Goal: Information Seeking & Learning: Learn about a topic

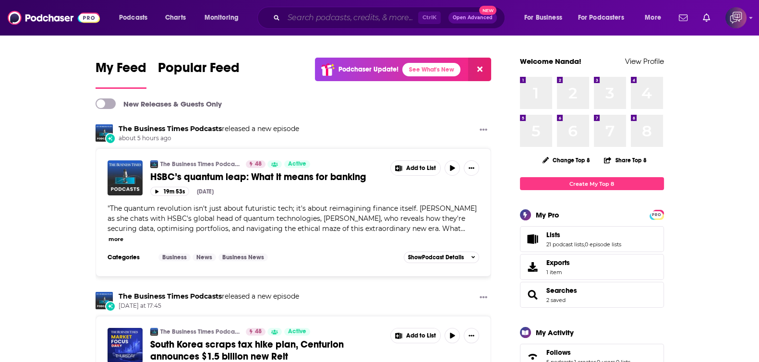
click at [362, 15] on input "Search podcasts, credits, & more..." at bounding box center [351, 17] width 134 height 15
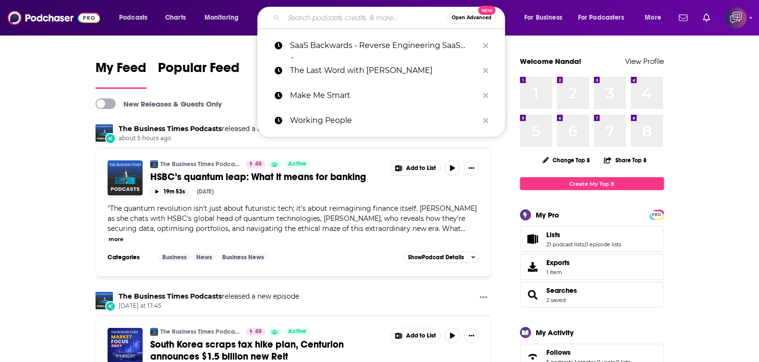
paste input "Fully Alive"
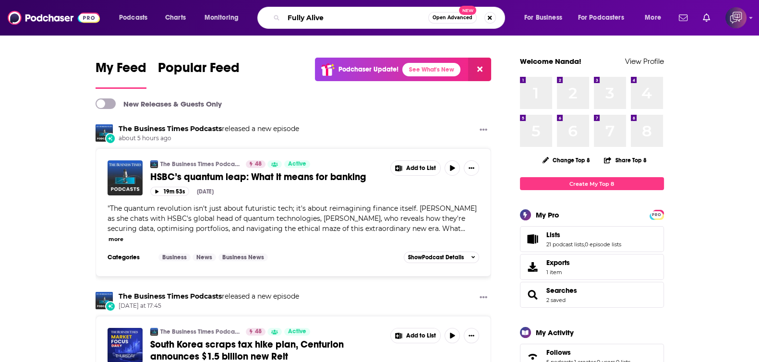
type input "Fully Alive"
click at [444, 16] on span "Open Advanced" at bounding box center [453, 17] width 40 height 5
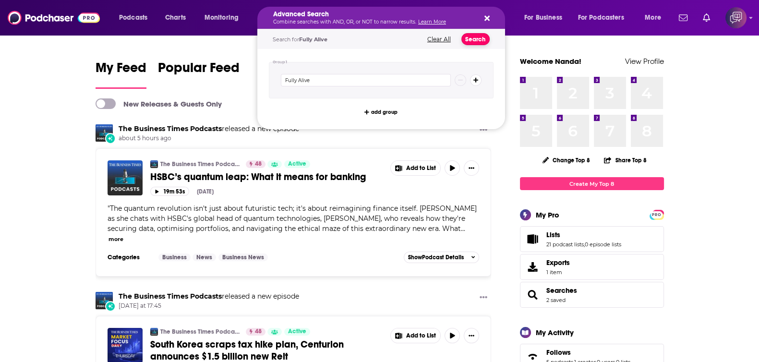
click at [474, 38] on button "Search" at bounding box center [476, 39] width 28 height 12
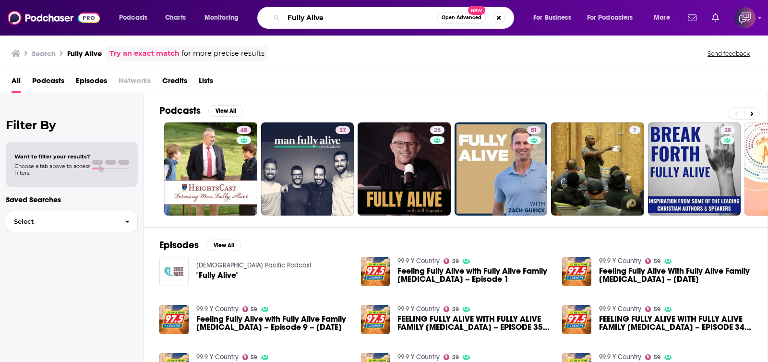
click at [339, 15] on input "Fully Alive" at bounding box center [361, 17] width 154 height 15
paste input ": Unlocking the secrets to your healthier, happier, longer life"
type input "Fully Alive: Unlocking the secrets to your healthier, happier, longer life"
click at [461, 21] on button "Open Advanced New" at bounding box center [461, 18] width 49 height 12
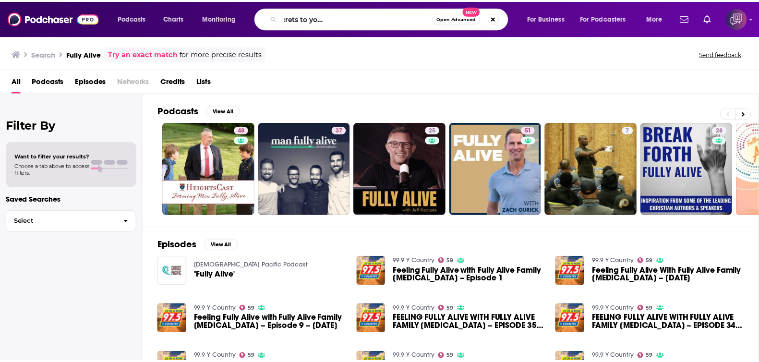
scroll to position [0, 0]
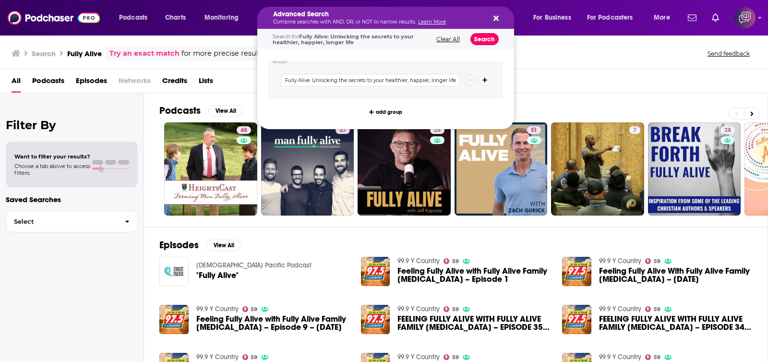
click at [485, 37] on button "Search" at bounding box center [485, 39] width 28 height 12
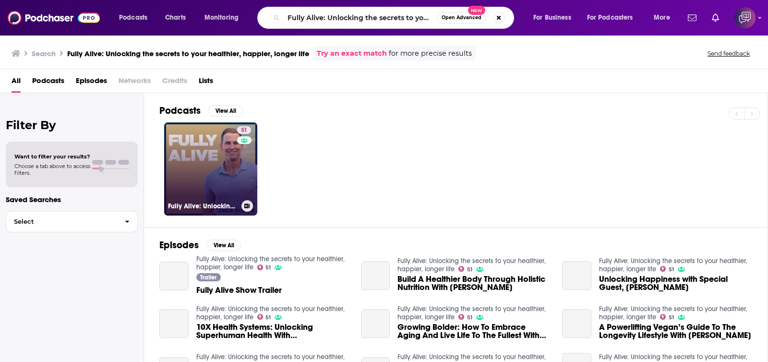
click at [205, 176] on link "51 Fully Alive: Unlocking the secrets to your healthier, happier, longer life" at bounding box center [210, 168] width 93 height 93
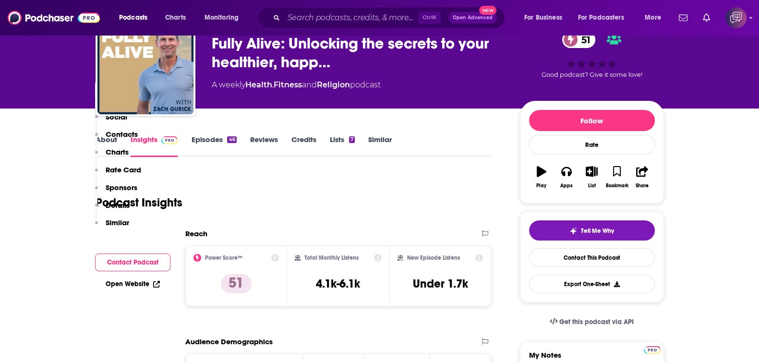
scroll to position [240, 0]
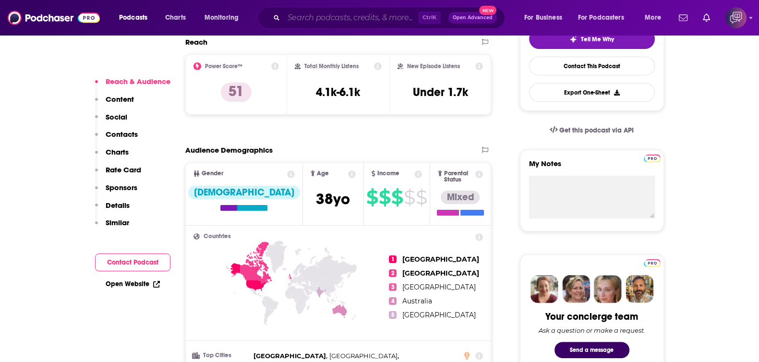
click at [355, 20] on input "Search podcasts, credits, & more..." at bounding box center [351, 17] width 134 height 15
paste input "Beerocracy"
type input "Beerocracy"
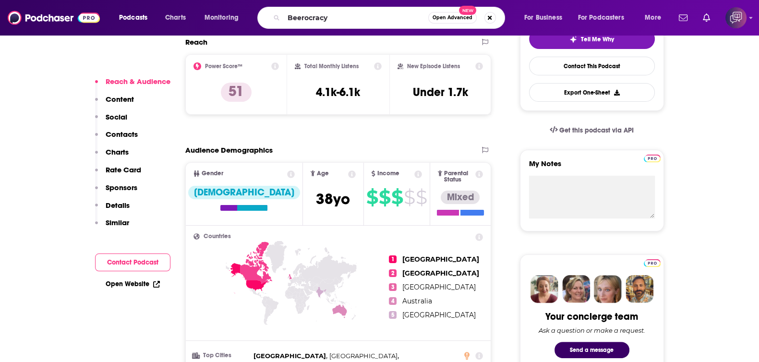
click at [456, 19] on span "Open Advanced" at bounding box center [453, 17] width 40 height 5
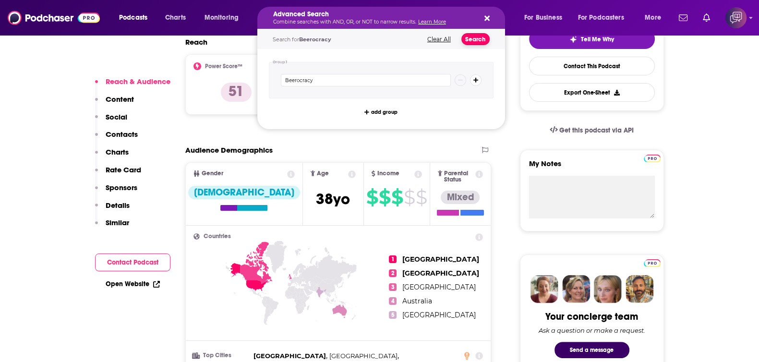
click at [475, 42] on button "Search" at bounding box center [476, 39] width 28 height 12
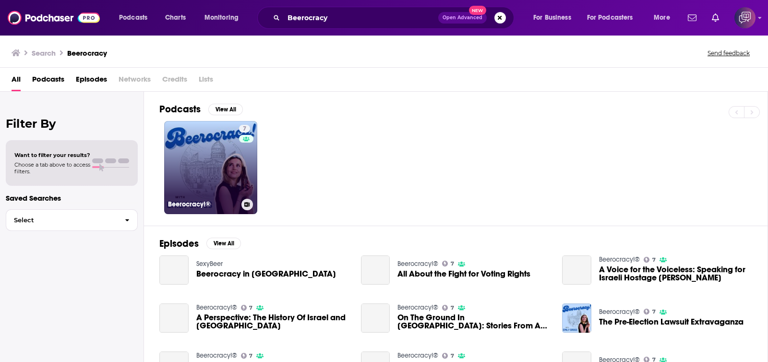
click at [194, 155] on link "7 Beerocracy!®" at bounding box center [210, 167] width 93 height 93
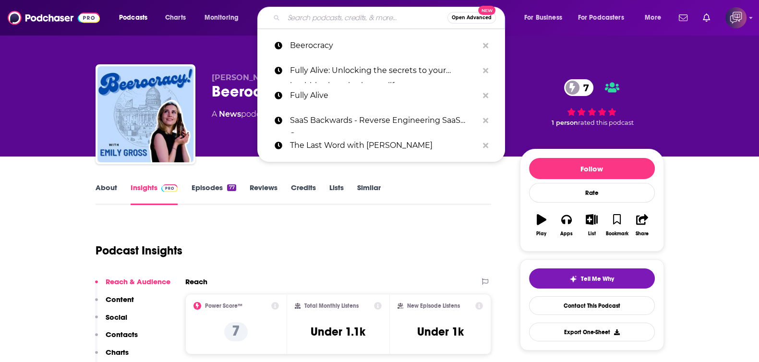
click at [348, 15] on input "Search podcasts, credits, & more..." at bounding box center [366, 17] width 164 height 15
paste input "Let's Talk Democracy"
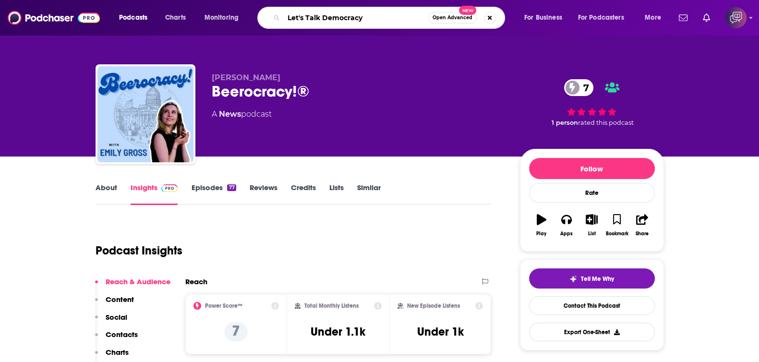
type input "Let's Talk Democracy"
click at [447, 16] on span "Open Advanced" at bounding box center [453, 17] width 40 height 5
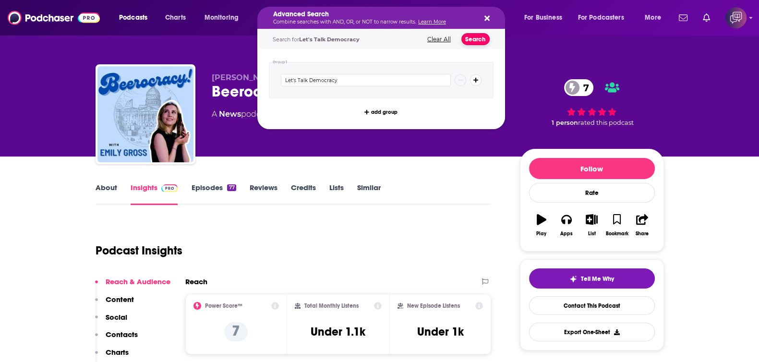
click at [471, 38] on button "Search" at bounding box center [476, 39] width 28 height 12
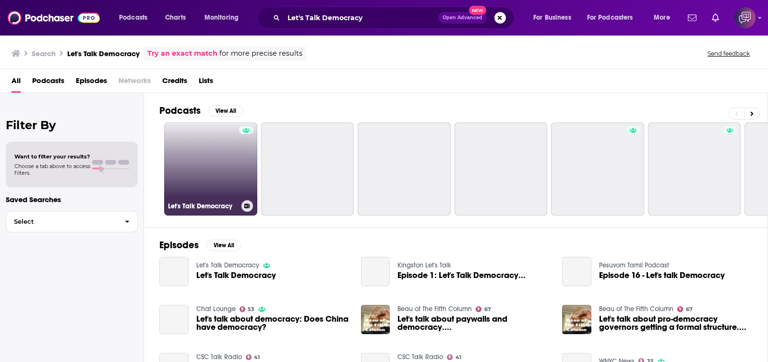
click at [219, 161] on link "Let's Talk Democracy" at bounding box center [210, 168] width 93 height 93
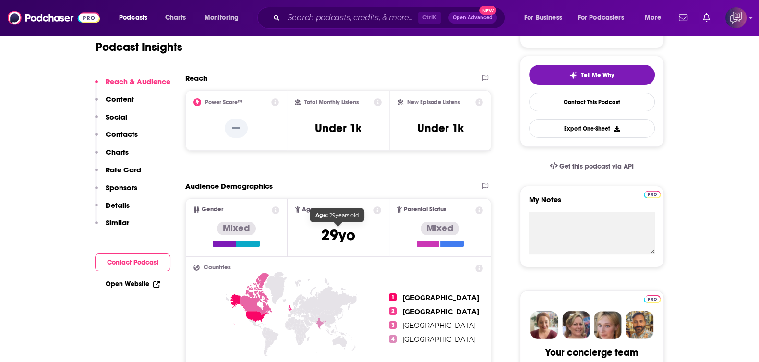
scroll to position [240, 0]
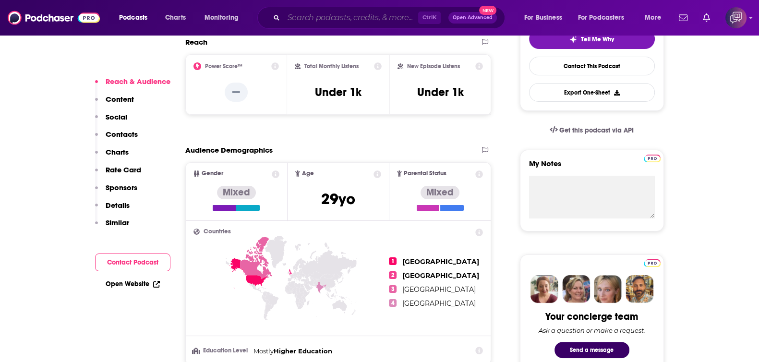
click at [392, 15] on input "Search podcasts, credits, & more..." at bounding box center [351, 17] width 134 height 15
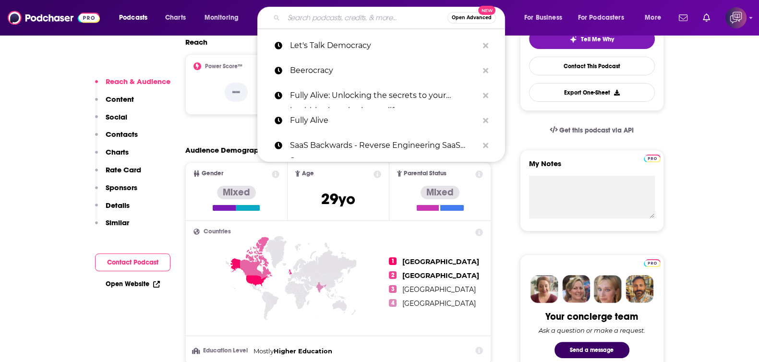
paste input "Talking Ukraine In English"
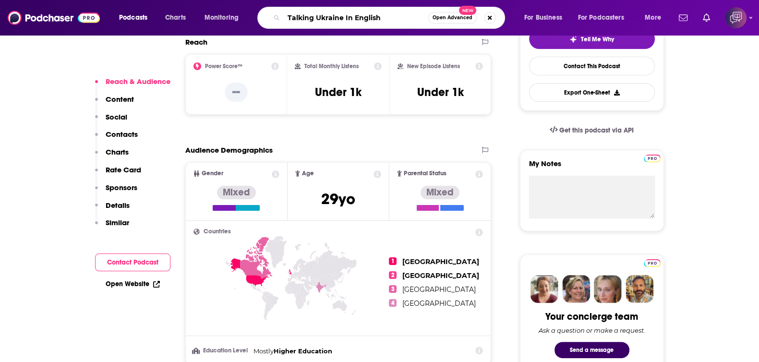
type input "Talking Ukraine In English"
click at [455, 23] on button "Open Advanced New" at bounding box center [452, 18] width 49 height 12
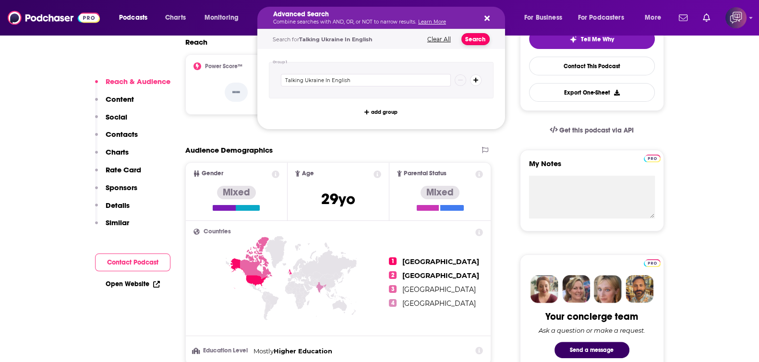
click at [483, 42] on button "Search" at bounding box center [476, 39] width 28 height 12
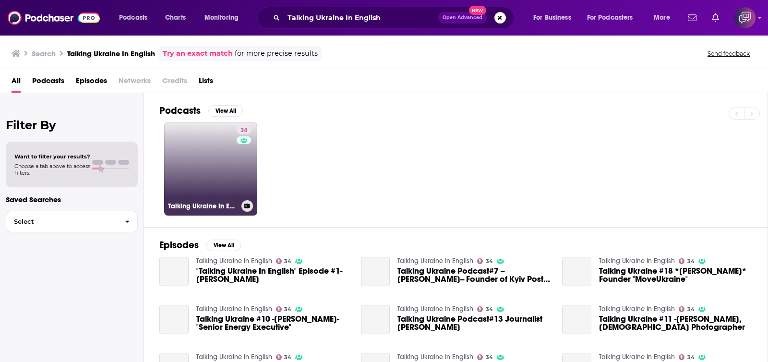
click at [218, 155] on link "34 Talking Ukraine In English" at bounding box center [210, 168] width 93 height 93
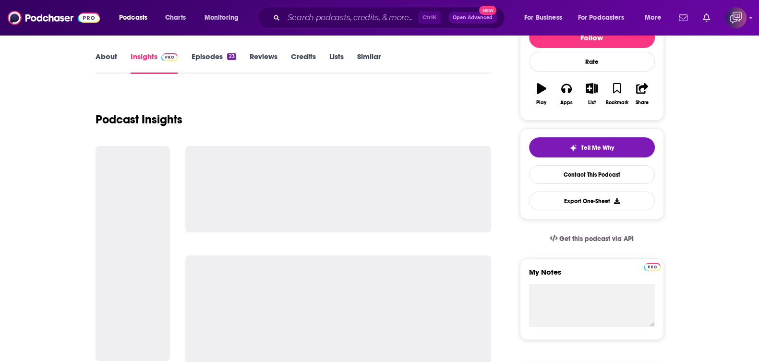
scroll to position [120, 0]
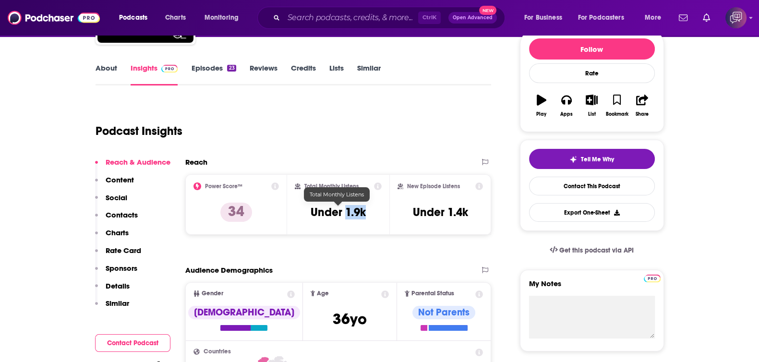
drag, startPoint x: 345, startPoint y: 211, endPoint x: 374, endPoint y: 211, distance: 28.8
click at [374, 211] on div "Total Monthly Listens Under 1.9k" at bounding box center [338, 204] width 87 height 44
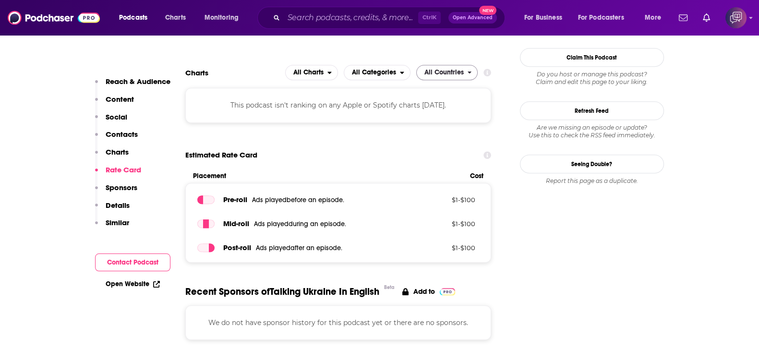
scroll to position [960, 0]
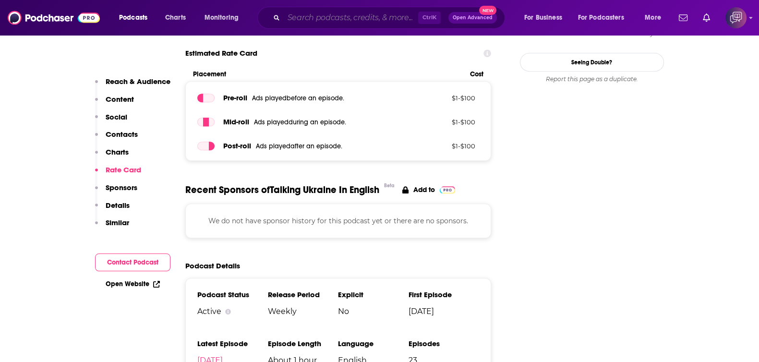
click at [329, 22] on input "Search podcasts, credits, & more..." at bounding box center [351, 17] width 134 height 15
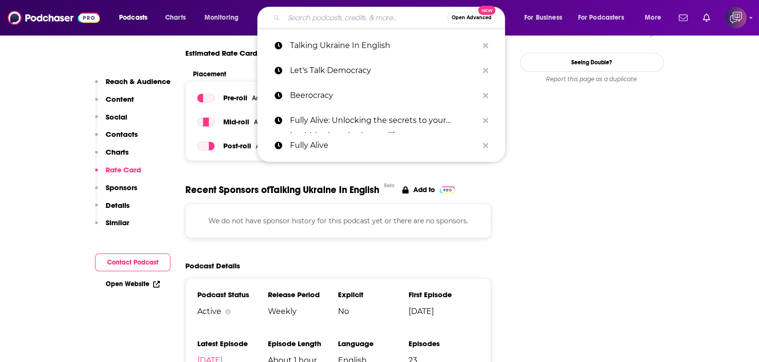
paste input "Social Sessions"
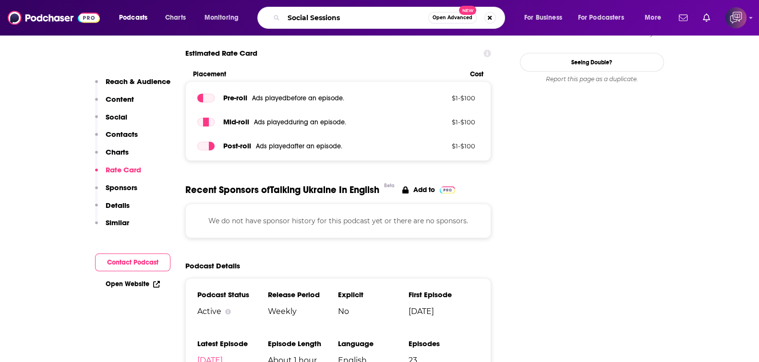
type input "Social Sessions"
click at [449, 18] on span "Open Advanced" at bounding box center [453, 17] width 40 height 5
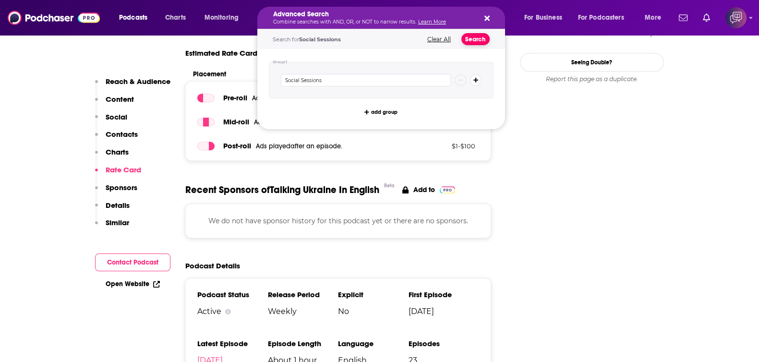
click at [475, 38] on button "Search" at bounding box center [476, 39] width 28 height 12
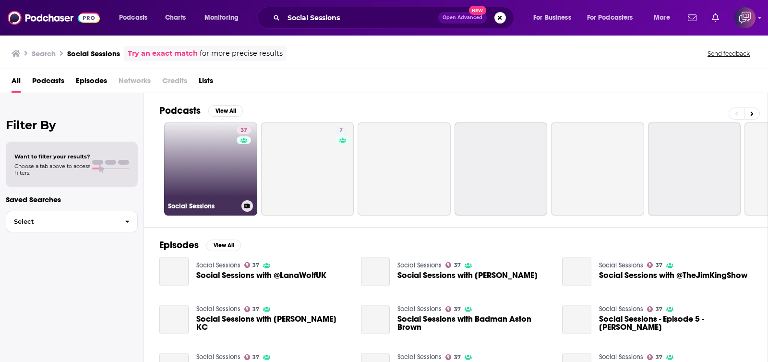
click at [228, 169] on link "37 Social Sessions" at bounding box center [210, 168] width 93 height 93
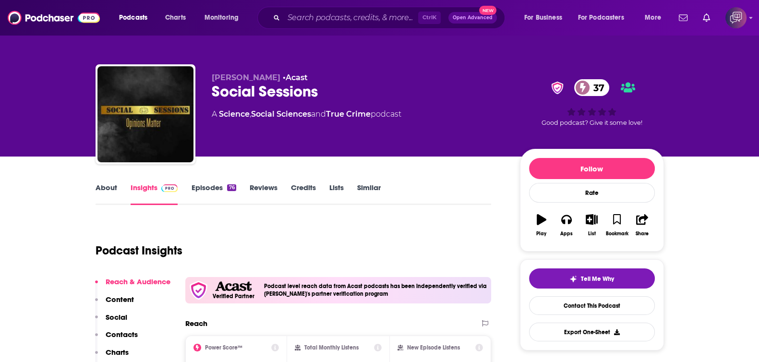
click at [110, 188] on link "About" at bounding box center [107, 194] width 22 height 22
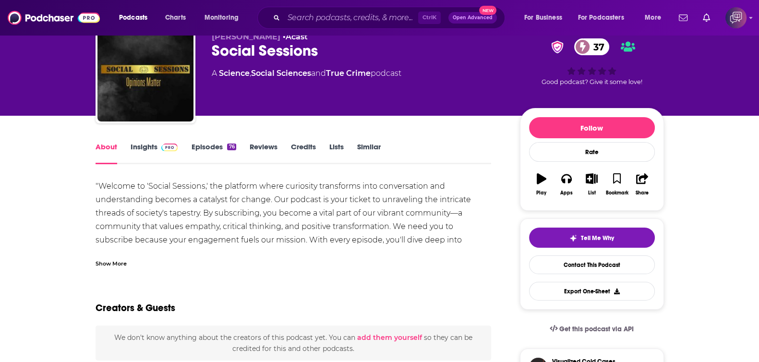
scroll to position [60, 0]
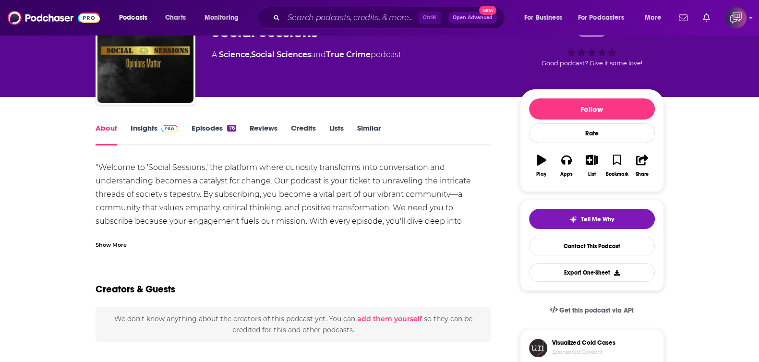
click at [161, 135] on link "Insights" at bounding box center [155, 134] width 48 height 22
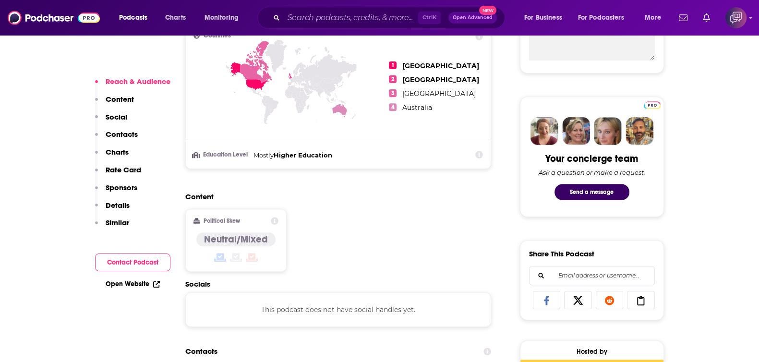
scroll to position [480, 0]
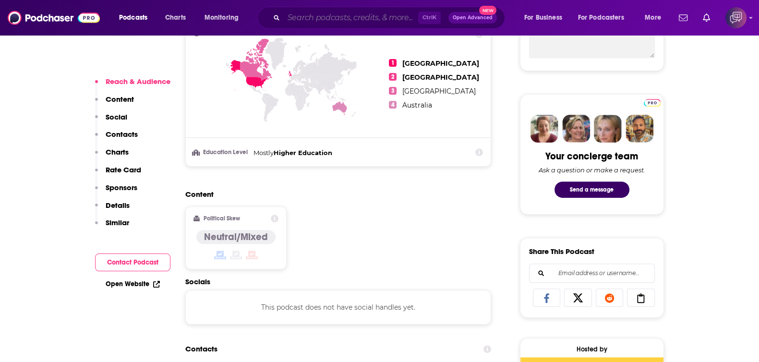
click at [353, 22] on input "Search podcasts, credits, & more..." at bounding box center [351, 17] width 134 height 15
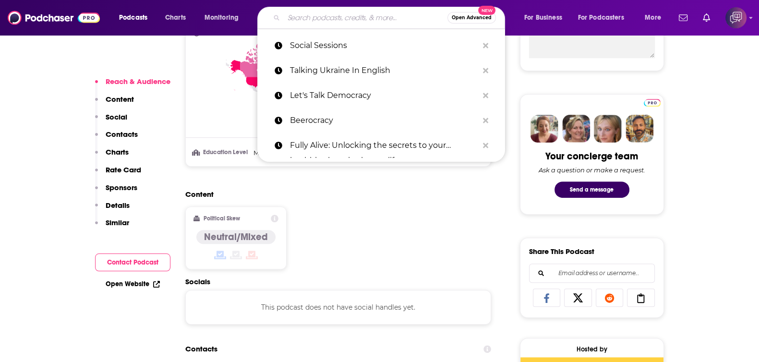
paste input "Fully Alive: Unlocking the secrets to your healthier, happier, longer life"
type input "Fully Alive: Unlocking the secrets to your healthier, happier, longer life"
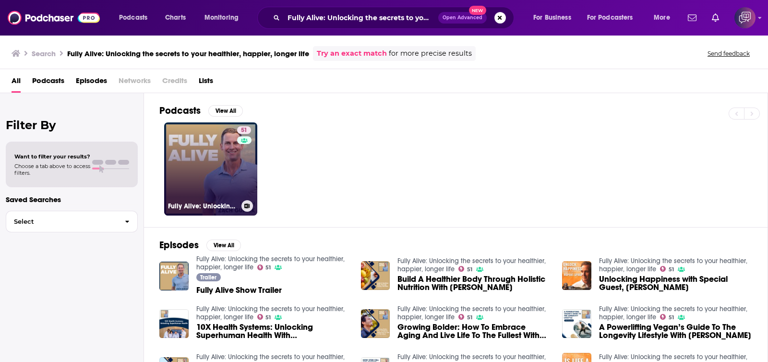
click at [208, 189] on link "51 Fully Alive: Unlocking the secrets to your healthier, happier, longer life" at bounding box center [210, 168] width 93 height 93
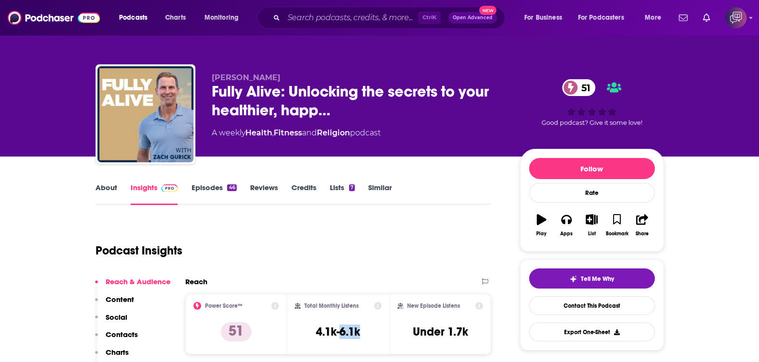
drag, startPoint x: 342, startPoint y: 331, endPoint x: 363, endPoint y: 335, distance: 21.5
click at [363, 335] on div "Total Monthly Listens 4.1k-6.1k" at bounding box center [338, 324] width 87 height 44
copy h3 "6.1k"
click at [345, 24] on input "Search podcasts, credits, & more..." at bounding box center [351, 17] width 134 height 15
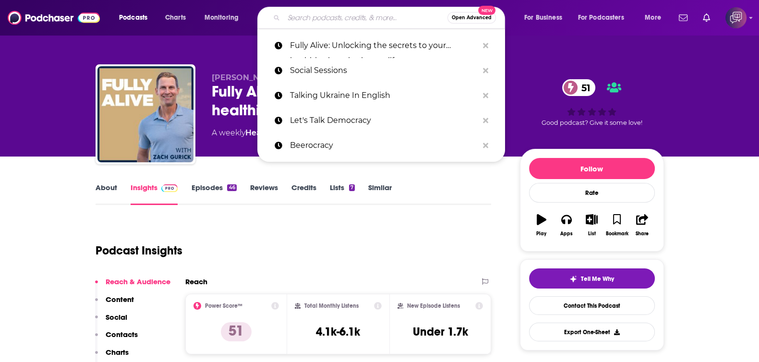
paste input "Beerocracy!"
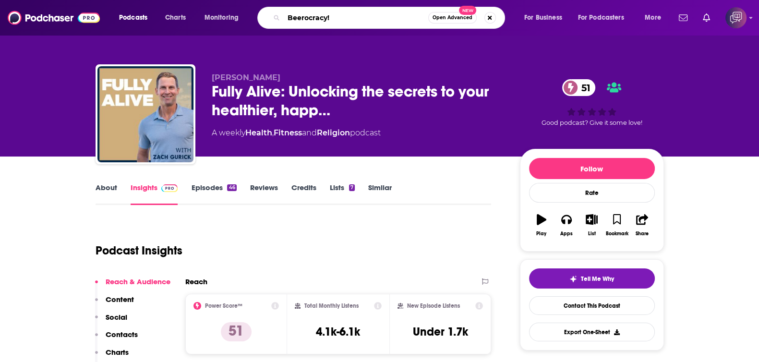
type input "Beerocracy!"
click at [446, 20] on span "Open Advanced" at bounding box center [453, 17] width 40 height 5
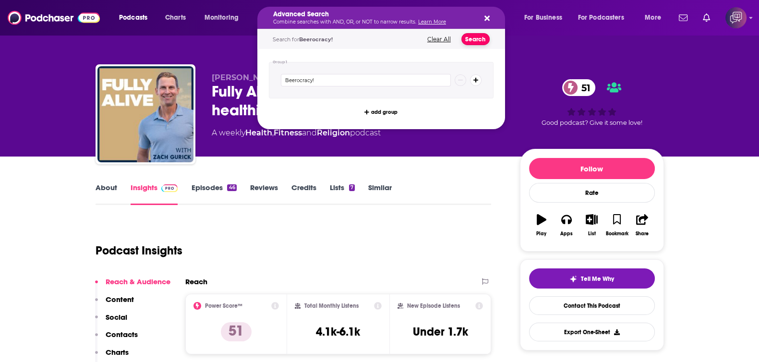
click at [479, 41] on button "Search" at bounding box center [476, 39] width 28 height 12
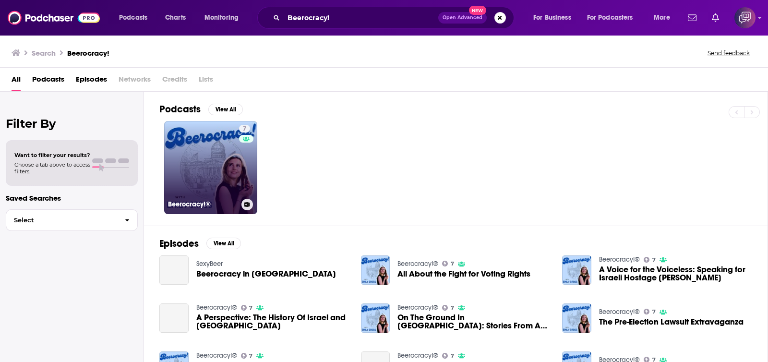
click at [232, 166] on link "7 Beerocracy!®" at bounding box center [210, 167] width 93 height 93
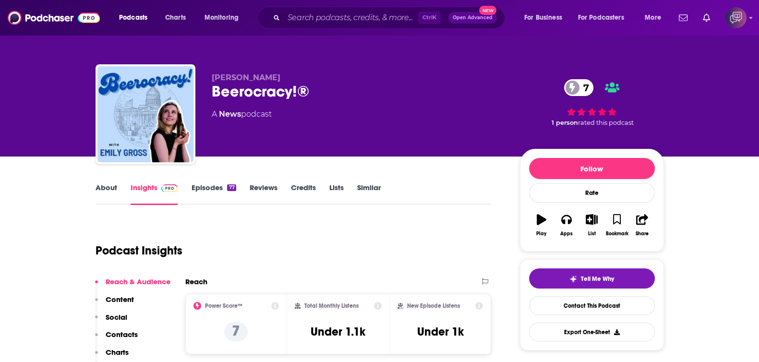
scroll to position [120, 0]
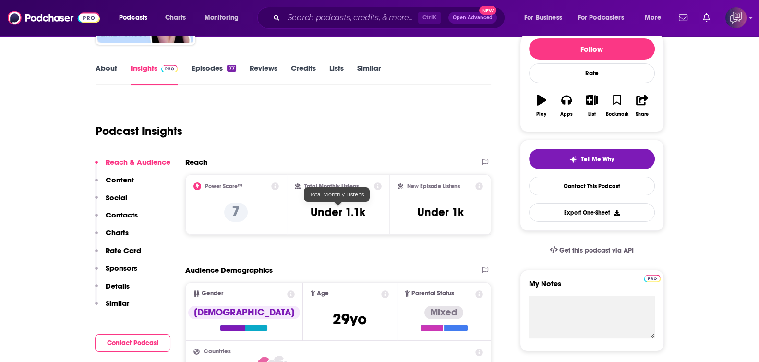
drag, startPoint x: 346, startPoint y: 210, endPoint x: 375, endPoint y: 211, distance: 28.9
click at [375, 211] on div "Total Monthly Listens Under 1.1k" at bounding box center [338, 204] width 87 height 44
copy h3 "1.1k"
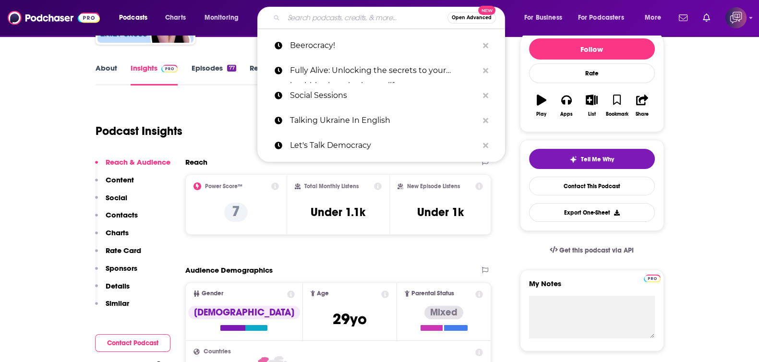
click at [377, 14] on input "Search podcasts, credits, & more..." at bounding box center [366, 17] width 164 height 15
paste input "Social Sessions"
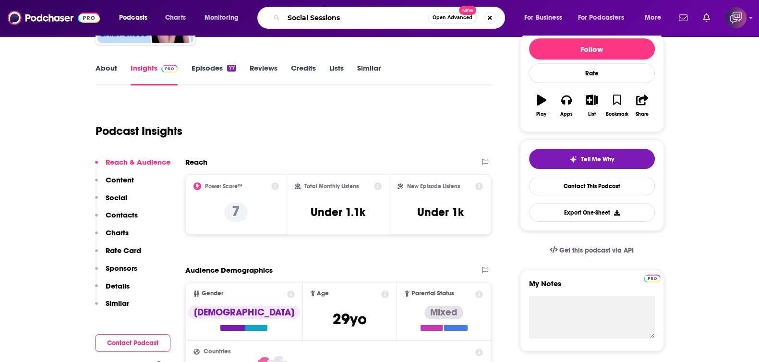
type input "Social Sessions"
click at [457, 22] on button "Open Advanced New" at bounding box center [452, 18] width 49 height 12
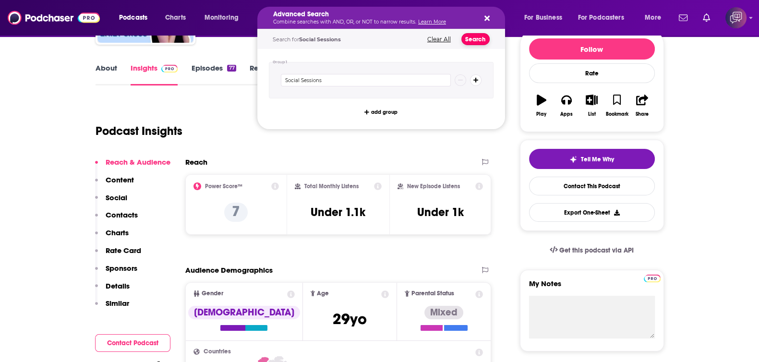
click at [471, 39] on button "Search" at bounding box center [476, 39] width 28 height 12
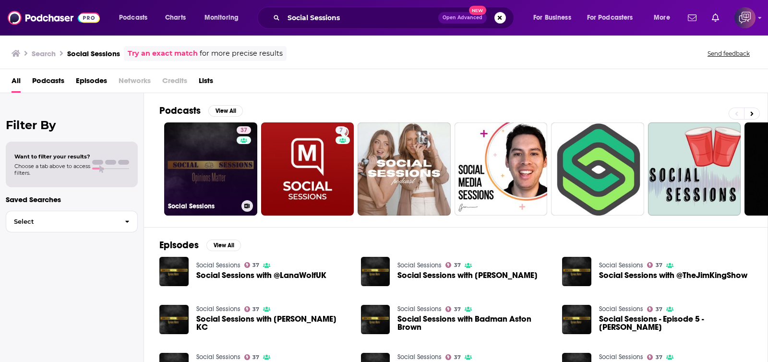
click at [195, 162] on link "37 Social Sessions" at bounding box center [210, 168] width 93 height 93
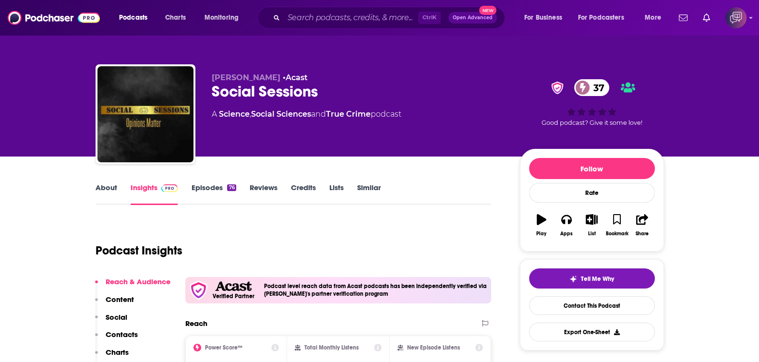
scroll to position [180, 0]
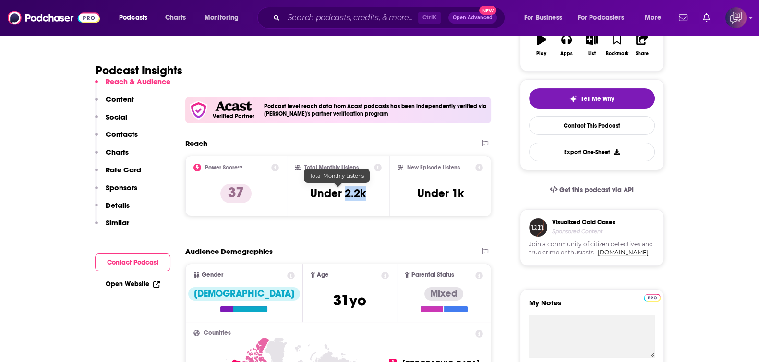
drag, startPoint x: 346, startPoint y: 193, endPoint x: 367, endPoint y: 190, distance: 21.3
click at [367, 190] on div "Total Monthly Listens Under 2.2k" at bounding box center [338, 186] width 87 height 44
copy h3 "2.2k"
click at [339, 13] on input "Search podcasts, credits, & more..." at bounding box center [351, 17] width 134 height 15
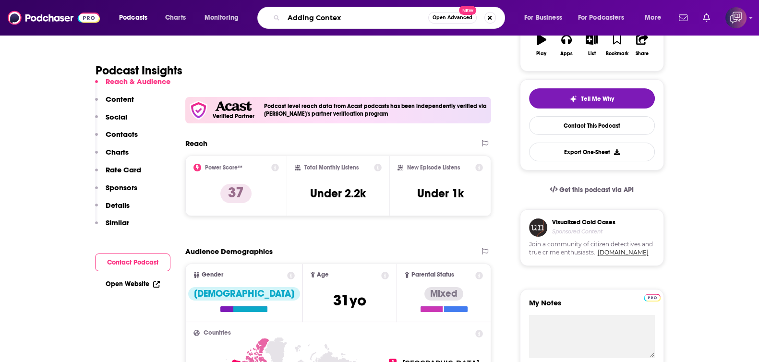
type input "Adding Context"
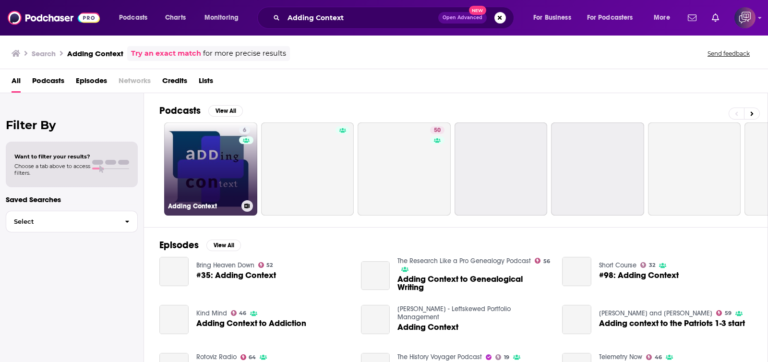
click at [231, 168] on link "6 Adding Context" at bounding box center [210, 168] width 93 height 93
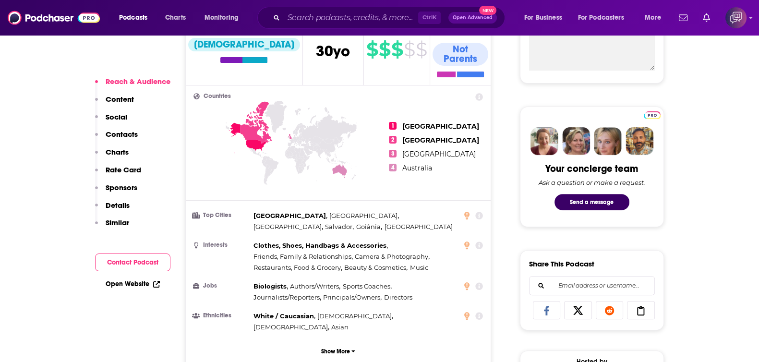
scroll to position [480, 0]
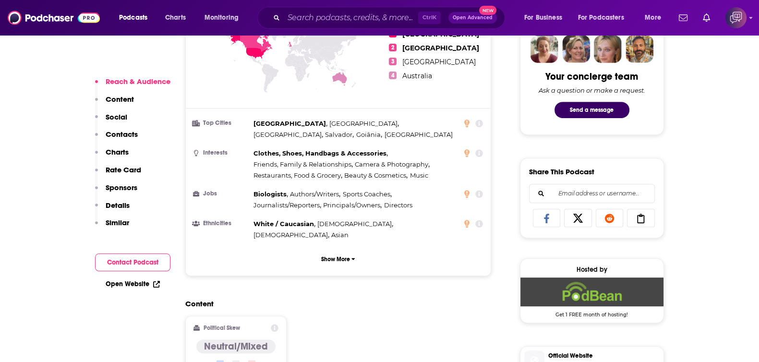
click at [358, 7] on div "Ctrl K Open Advanced New" at bounding box center [381, 18] width 248 height 22
click at [359, 15] on input "Search podcasts, credits, & more..." at bounding box center [351, 17] width 134 height 15
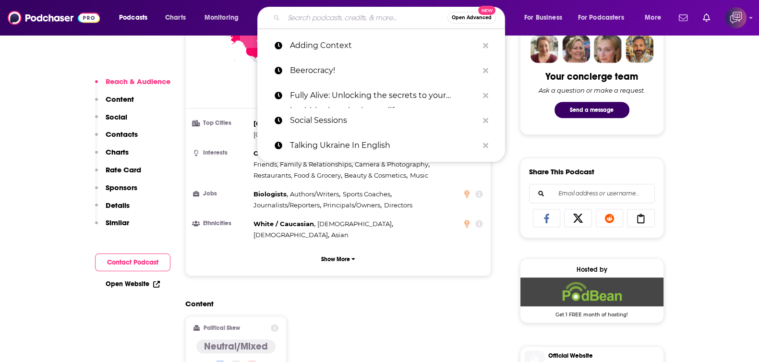
paste input "It’s Not About the Money Podcast"
type input "It’s Not About the Money Podcast"
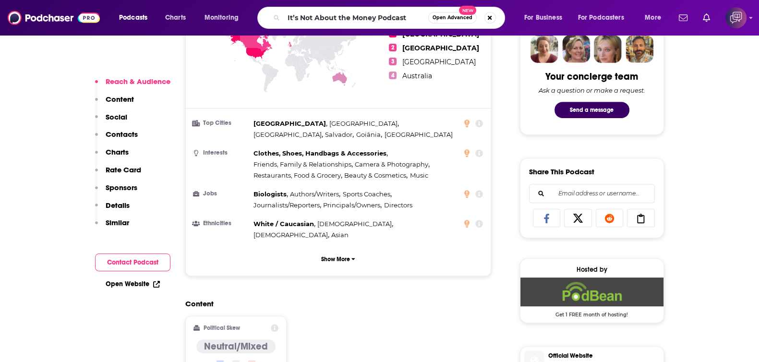
click at [432, 20] on button "Open Advanced New" at bounding box center [452, 18] width 49 height 12
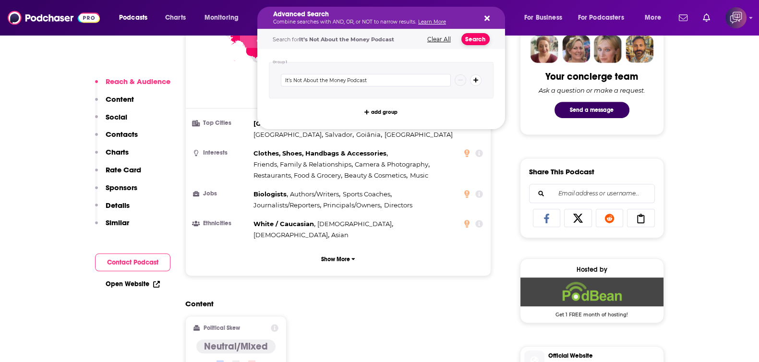
click at [483, 41] on button "Search" at bounding box center [476, 39] width 28 height 12
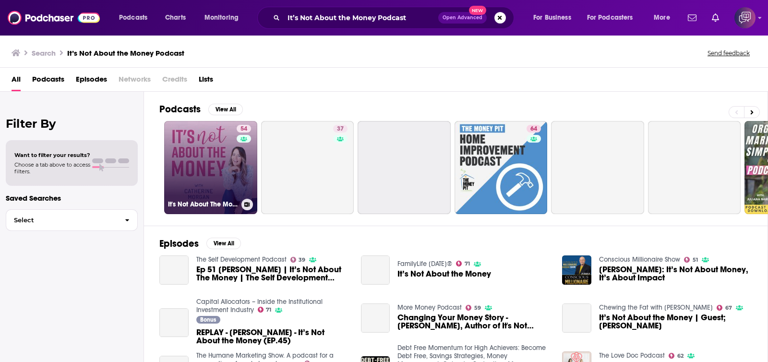
click at [242, 165] on div "54" at bounding box center [245, 162] width 17 height 74
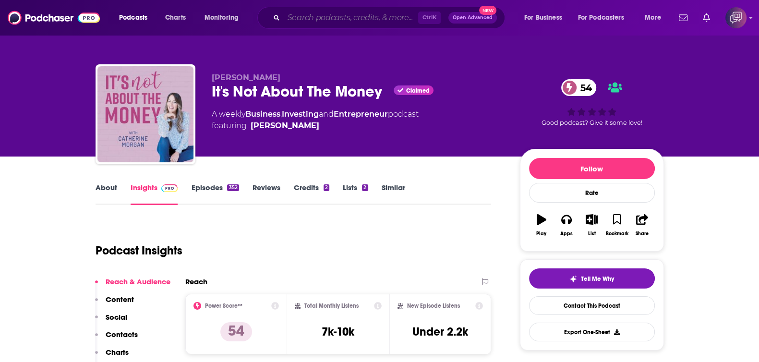
click at [307, 23] on input "Search podcasts, credits, & more..." at bounding box center [351, 17] width 134 height 15
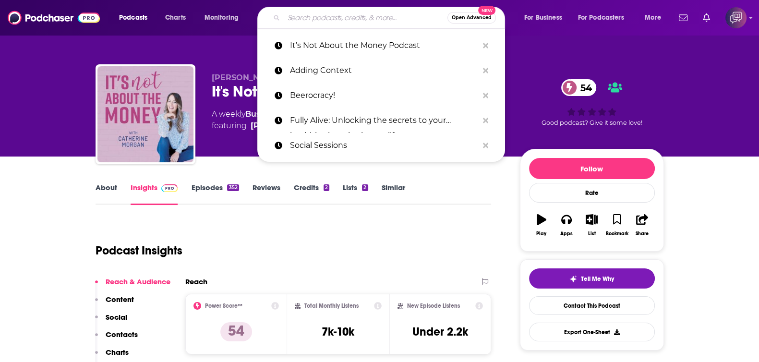
paste input "The [PERSON_NAME] Podcast"
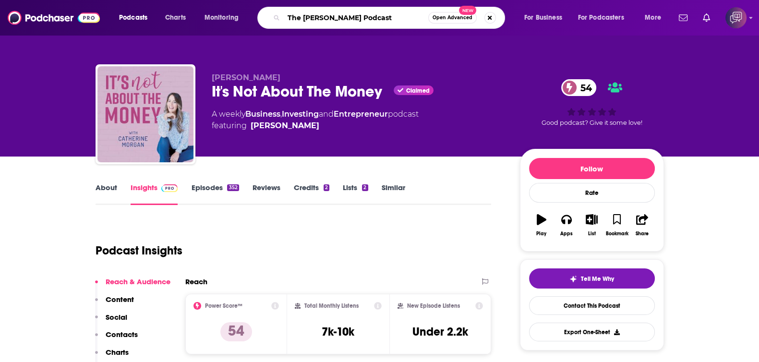
type input "The [PERSON_NAME] Podcast"
click at [447, 14] on button "Open Advanced New" at bounding box center [452, 18] width 49 height 12
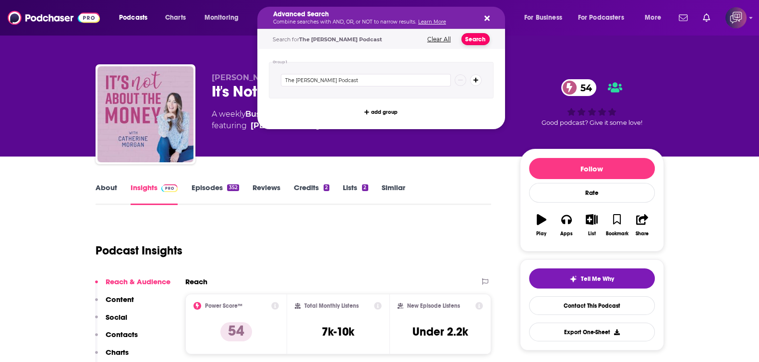
click at [470, 38] on button "Search" at bounding box center [476, 39] width 28 height 12
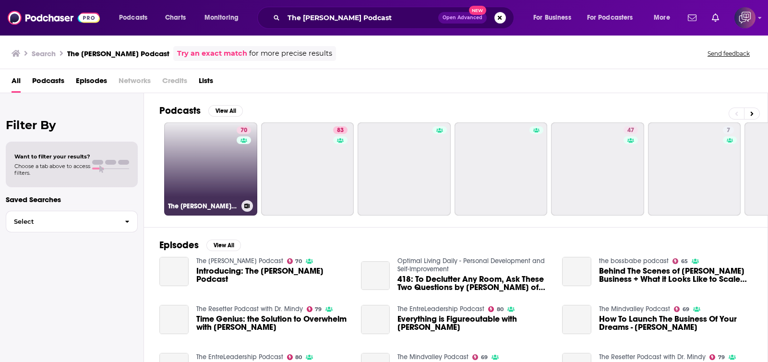
click at [197, 167] on link "70 The [PERSON_NAME] Podcast" at bounding box center [210, 168] width 93 height 93
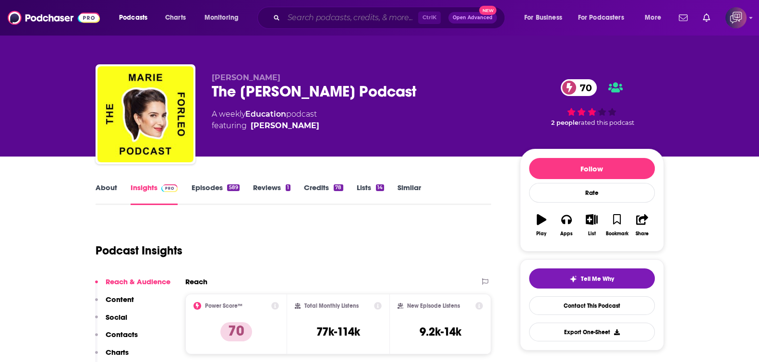
click at [325, 17] on input "Search podcasts, credits, & more..." at bounding box center [351, 17] width 134 height 15
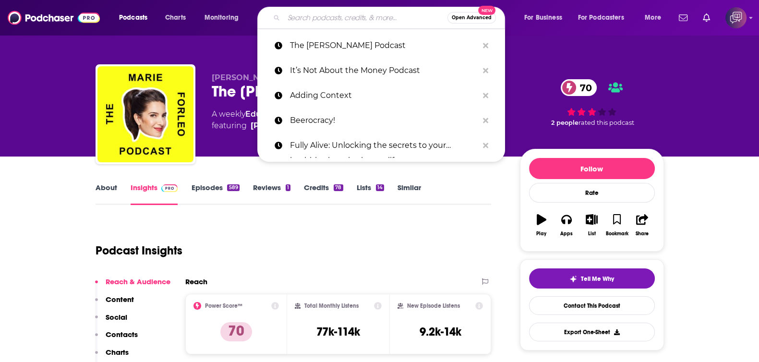
paste input "Better! with Dr [PERSON_NAME]"
type input "Better! with Dr [PERSON_NAME]"
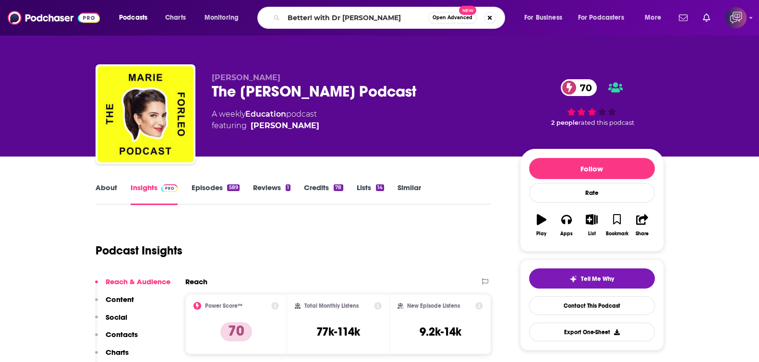
click at [454, 18] on span "Open Advanced" at bounding box center [453, 17] width 40 height 5
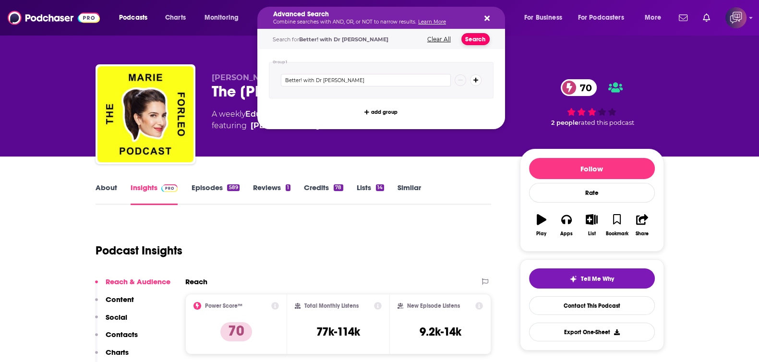
click at [475, 38] on button "Search" at bounding box center [476, 39] width 28 height 12
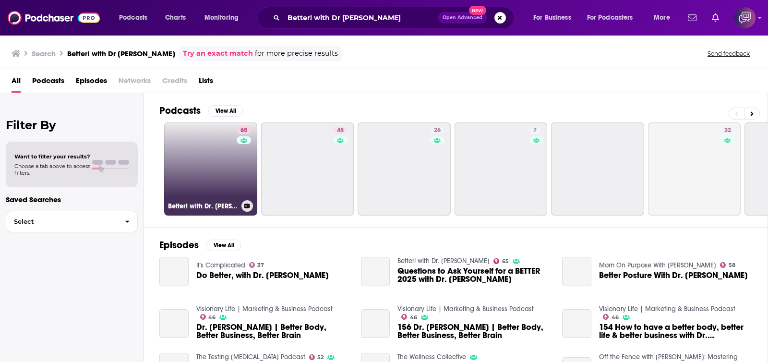
click at [231, 145] on link "65 Better! with Dr. [PERSON_NAME]" at bounding box center [210, 168] width 93 height 93
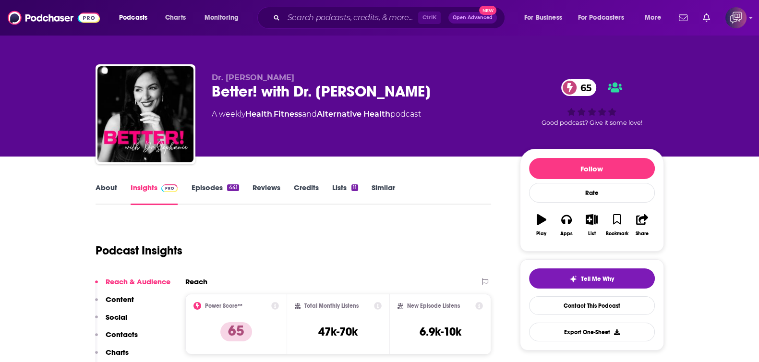
click at [103, 186] on link "About" at bounding box center [107, 194] width 22 height 22
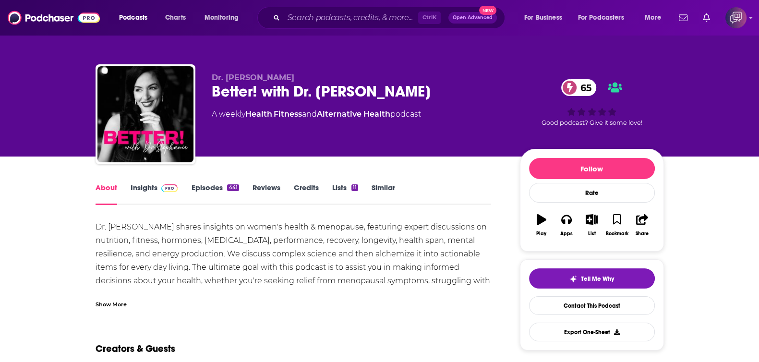
click at [130, 306] on div "Show More" at bounding box center [294, 300] width 396 height 16
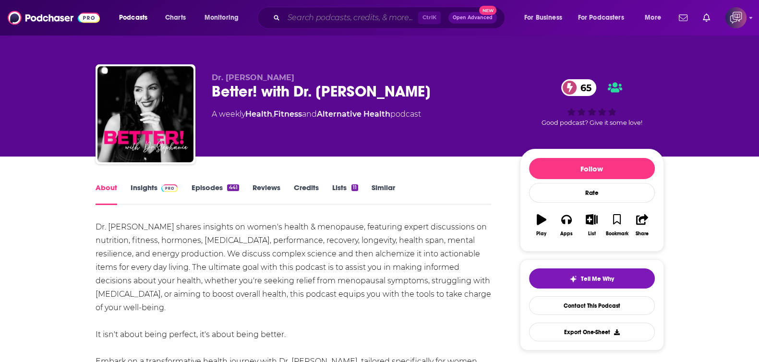
click at [312, 18] on input "Search podcasts, credits, & more..." at bounding box center [351, 17] width 134 height 15
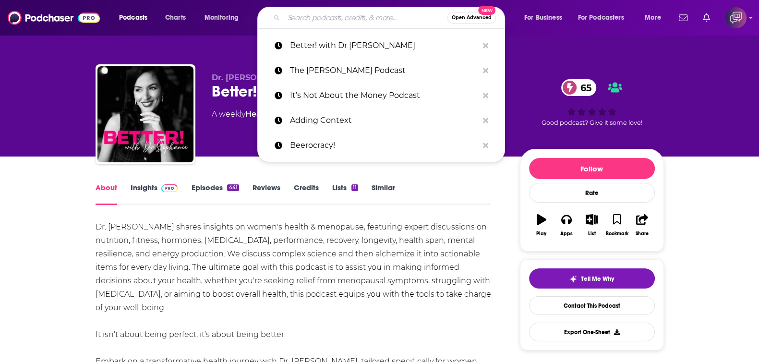
paste input "Talking Small Business"
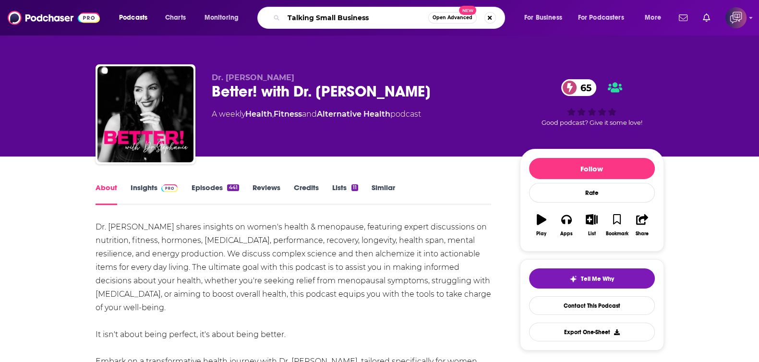
type input "Talking Small Business"
click at [453, 15] on span "Open Advanced" at bounding box center [453, 17] width 40 height 5
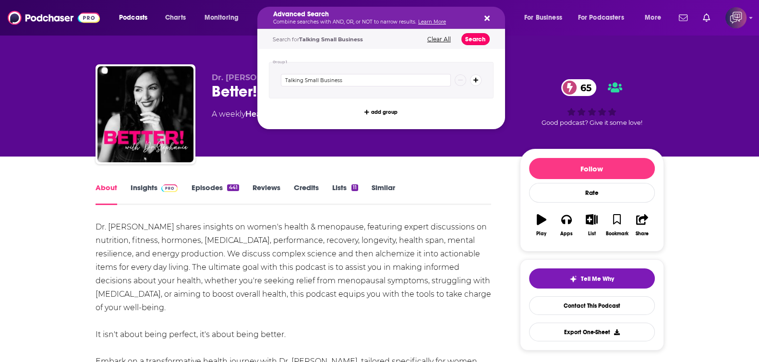
click at [475, 40] on button "Search" at bounding box center [476, 39] width 28 height 12
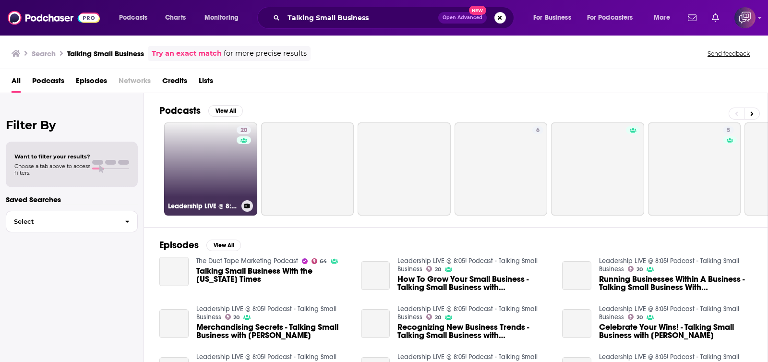
click at [194, 159] on link "20 Leadership LIVE @ 8:05! Podcast - Talking Small Business" at bounding box center [210, 168] width 93 height 93
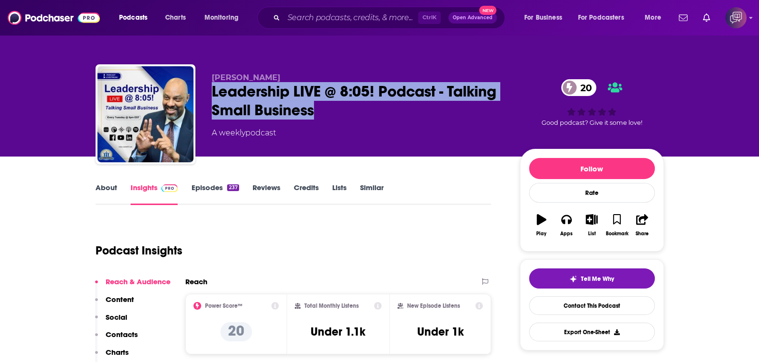
drag, startPoint x: 207, startPoint y: 87, endPoint x: 413, endPoint y: 114, distance: 208.7
click at [413, 114] on div "[PERSON_NAME] Leadership LIVE @ 8:05! Podcast - Talking Small Business 20 A wee…" at bounding box center [380, 116] width 569 height 104
click at [104, 191] on link "About" at bounding box center [107, 194] width 22 height 22
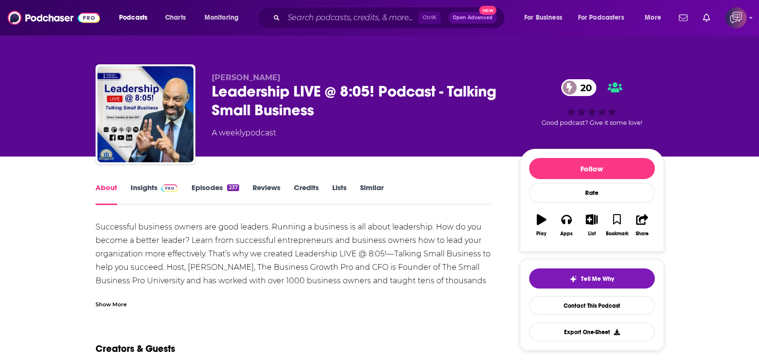
click at [146, 194] on link "Insights" at bounding box center [155, 194] width 48 height 22
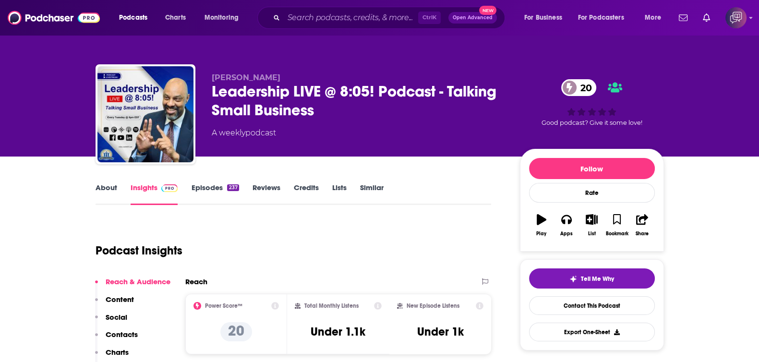
drag, startPoint x: 252, startPoint y: 76, endPoint x: 274, endPoint y: 77, distance: 22.6
click at [274, 77] on p "[PERSON_NAME]" at bounding box center [358, 77] width 293 height 9
copy span "[PERSON_NAME]"
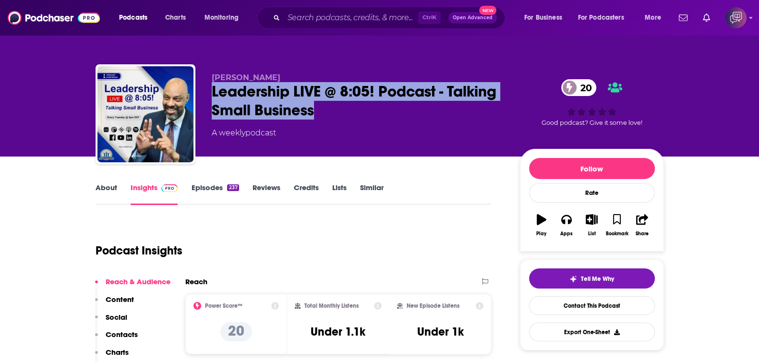
drag, startPoint x: 209, startPoint y: 92, endPoint x: 398, endPoint y: 121, distance: 191.4
click at [398, 121] on div "[PERSON_NAME] Leadership LIVE @ 8:05! Podcast - Talking Small Business 20 A wee…" at bounding box center [380, 116] width 569 height 104
copy h2 "Leadership LIVE @ 8:05! Podcast - Talking Small Business"
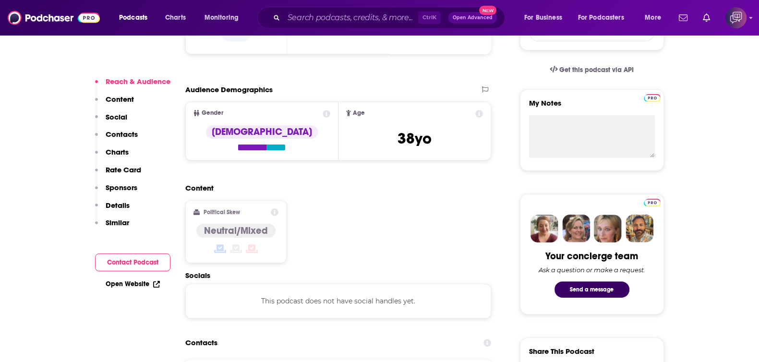
scroll to position [120, 0]
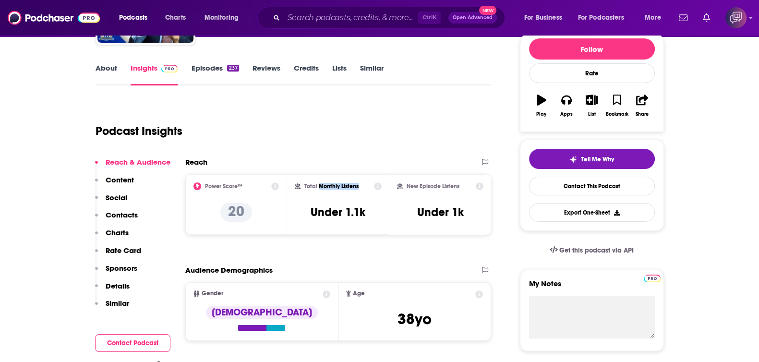
drag, startPoint x: 320, startPoint y: 182, endPoint x: 360, endPoint y: 185, distance: 40.4
click at [360, 185] on div "Total Monthly Listens" at bounding box center [338, 186] width 87 height 8
copy h2 "Monthly Listens"
click at [310, 143] on div "Podcast Insights" at bounding box center [290, 125] width 389 height 49
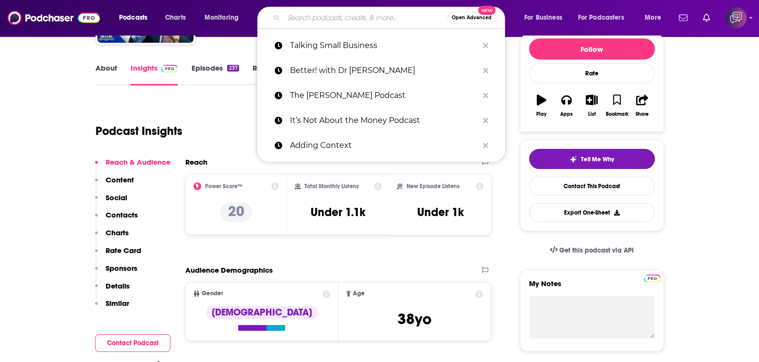
click at [317, 11] on input "Search podcasts, credits, & more..." at bounding box center [366, 17] width 164 height 15
paste input "Holisticism"
type input "Holisticism"
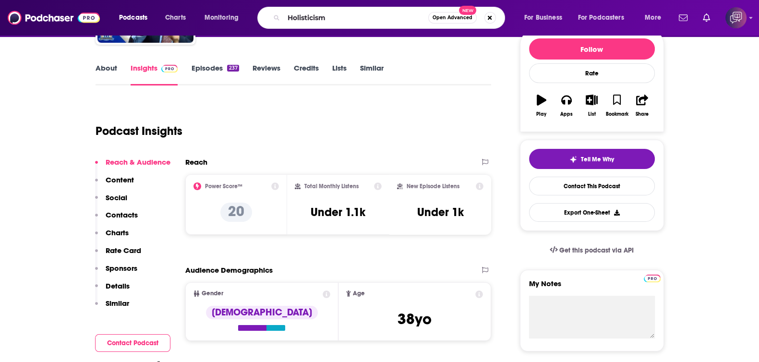
click at [443, 16] on span "Open Advanced" at bounding box center [453, 17] width 40 height 5
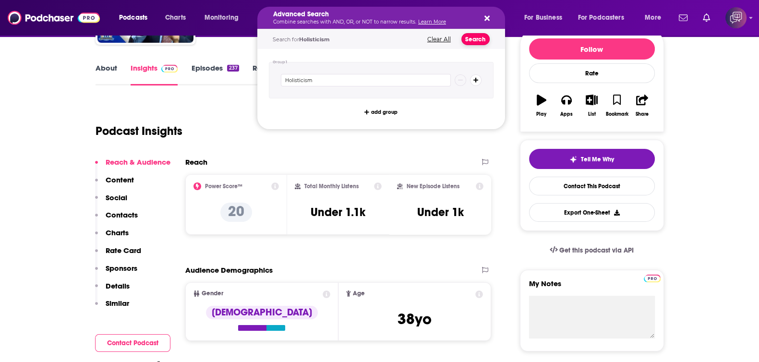
click at [480, 39] on button "Search" at bounding box center [476, 39] width 28 height 12
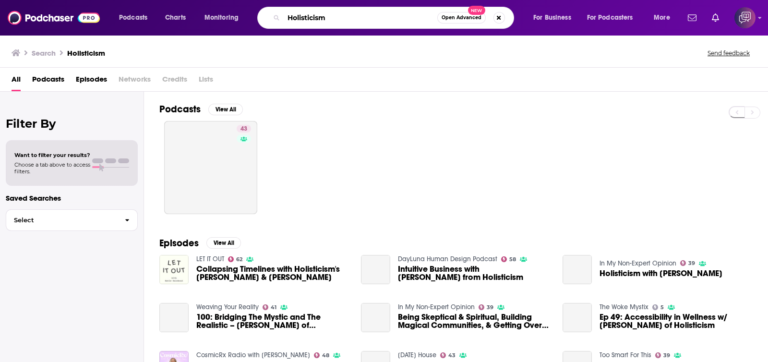
drag, startPoint x: 360, startPoint y: 20, endPoint x: 267, endPoint y: 19, distance: 92.7
click at [267, 19] on div "Holisticism Open Advanced New" at bounding box center [385, 18] width 257 height 22
paste input "Social Sessions"
type input "Social Sessions"
click at [467, 15] on span "Open Advanced" at bounding box center [462, 17] width 40 height 5
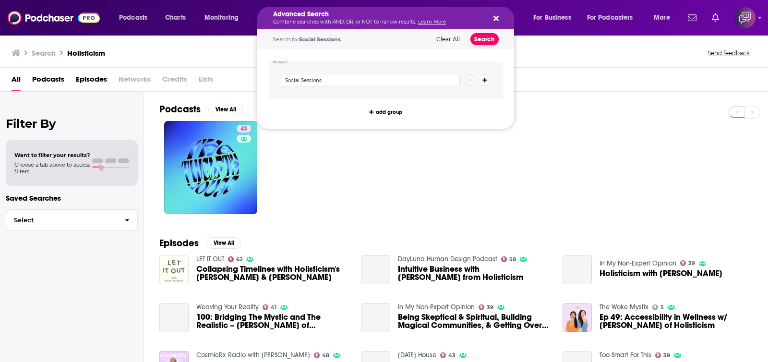
click at [486, 36] on button "Search" at bounding box center [485, 39] width 28 height 12
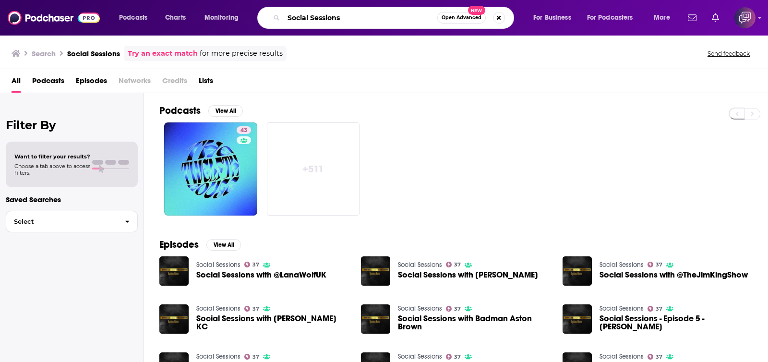
drag, startPoint x: 381, startPoint y: 16, endPoint x: 427, endPoint y: 16, distance: 46.1
click at [381, 16] on input "Social Sessions" at bounding box center [361, 17] width 154 height 15
click at [450, 14] on button "Open Advanced New" at bounding box center [461, 18] width 49 height 12
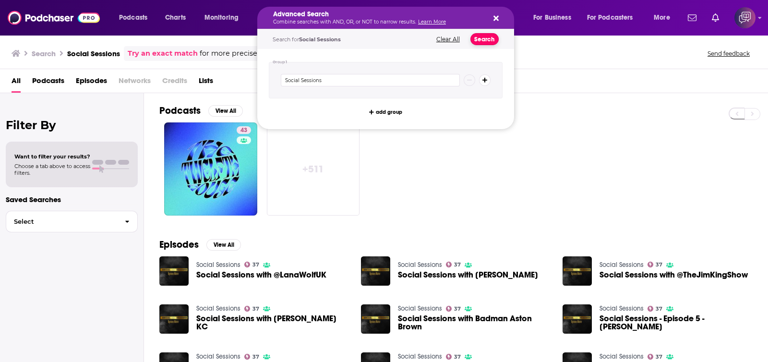
click at [493, 39] on button "Search" at bounding box center [485, 39] width 28 height 12
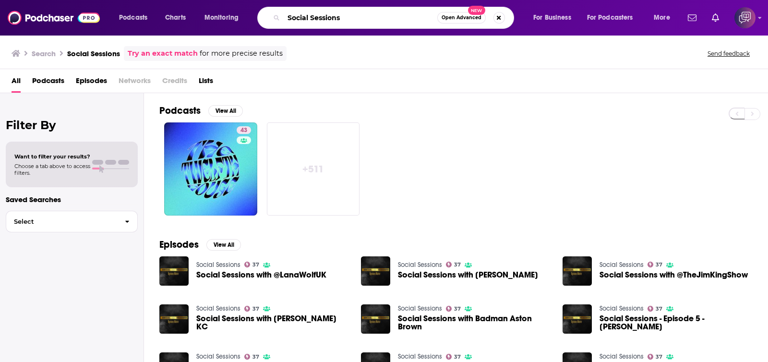
click at [377, 15] on input "Social Sessions" at bounding box center [361, 17] width 154 height 15
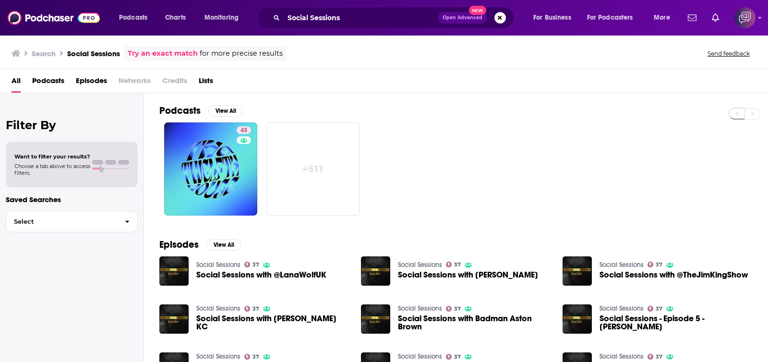
click at [458, 12] on button "Open Advanced New" at bounding box center [462, 18] width 49 height 12
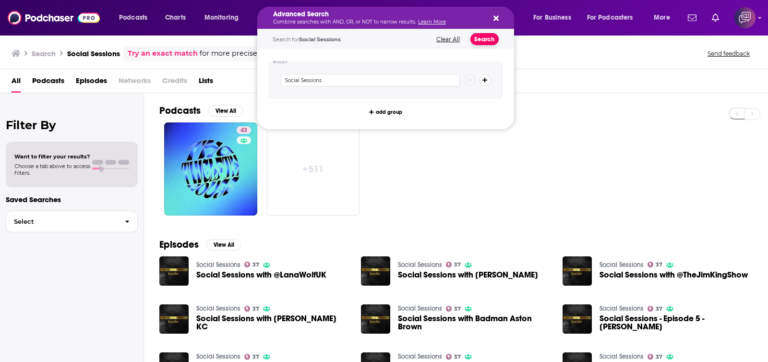
click at [484, 35] on button "Search" at bounding box center [485, 39] width 28 height 12
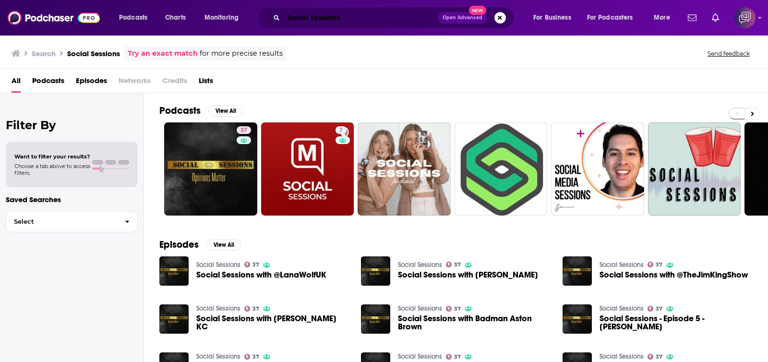
drag, startPoint x: 383, startPoint y: 13, endPoint x: 320, endPoint y: 11, distance: 63.4
click at [353, 12] on input "Social Sessions" at bounding box center [361, 17] width 155 height 15
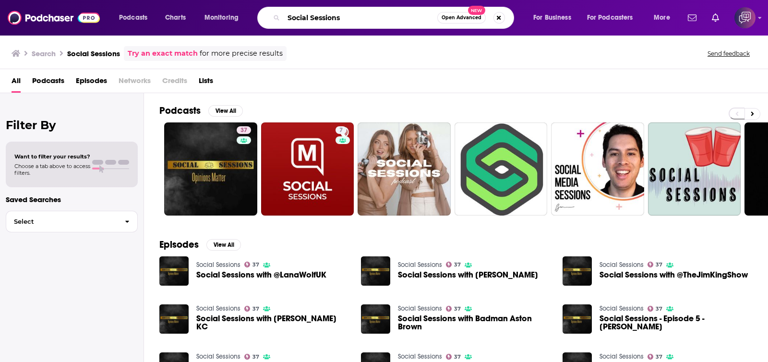
drag, startPoint x: 271, startPoint y: 11, endPoint x: 325, endPoint y: 10, distance: 53.3
click at [271, 11] on div "Social Sessions Open Advanced New" at bounding box center [385, 18] width 257 height 22
paste input "The Twelfth House"
paste input "Search podcasts, credits, & more..."
type input "The Twelfth House"
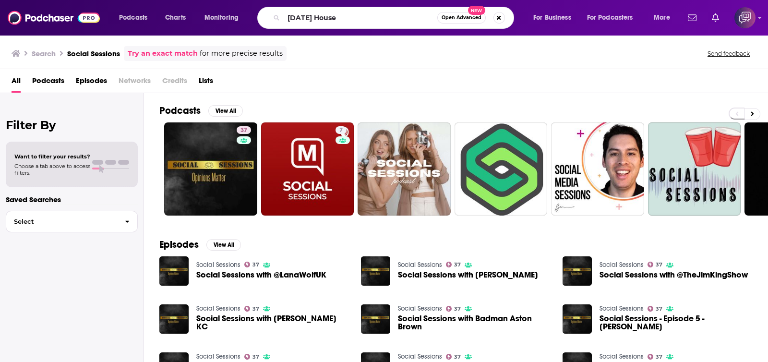
click at [460, 21] on button "Open Advanced New" at bounding box center [461, 18] width 49 height 12
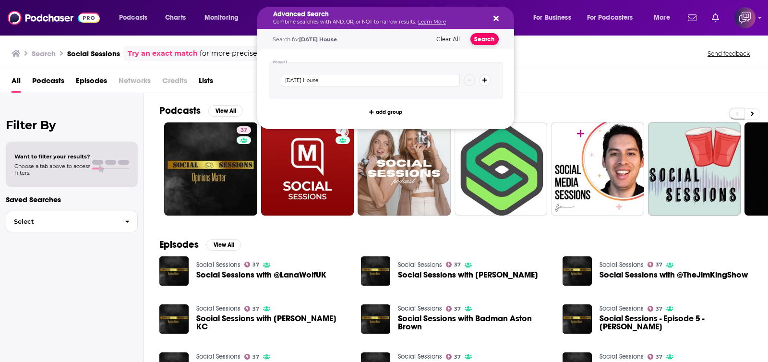
click at [490, 39] on button "Search" at bounding box center [485, 39] width 28 height 12
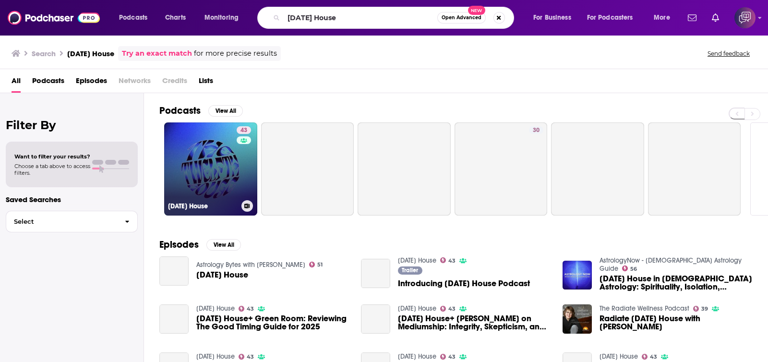
click at [210, 154] on link "43 The Twelfth House" at bounding box center [210, 168] width 93 height 93
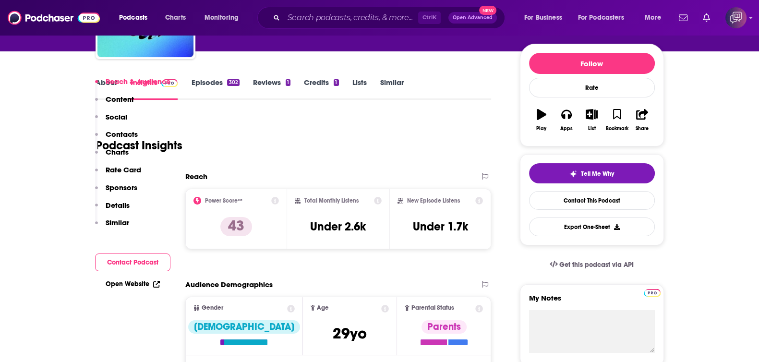
scroll to position [180, 0]
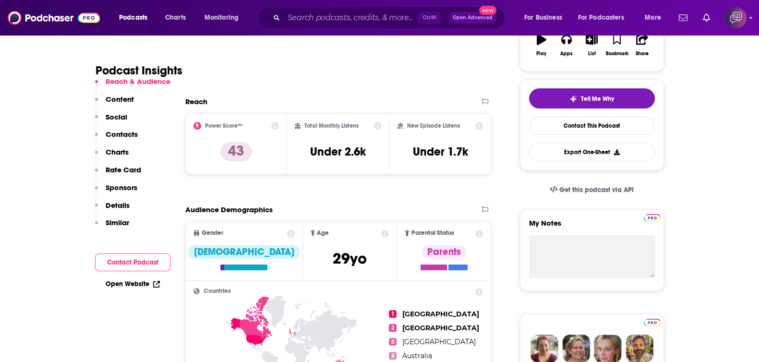
click at [386, 27] on div "Ctrl K Open Advanced New" at bounding box center [381, 18] width 248 height 22
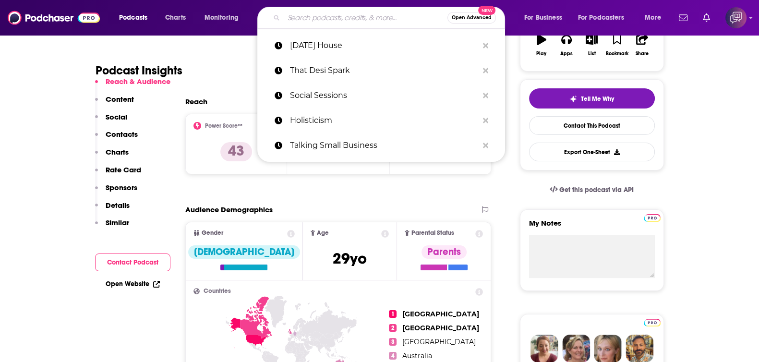
click at [386, 18] on input "Search podcasts, credits, & more..." at bounding box center [366, 17] width 164 height 15
paste input "The Disinfo Detox Podcast"
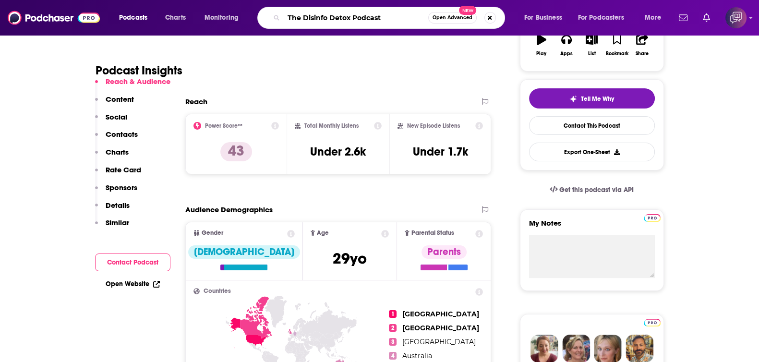
type input "The Disinfo Detox Podcast"
click at [454, 15] on span "Open Advanced" at bounding box center [453, 17] width 40 height 5
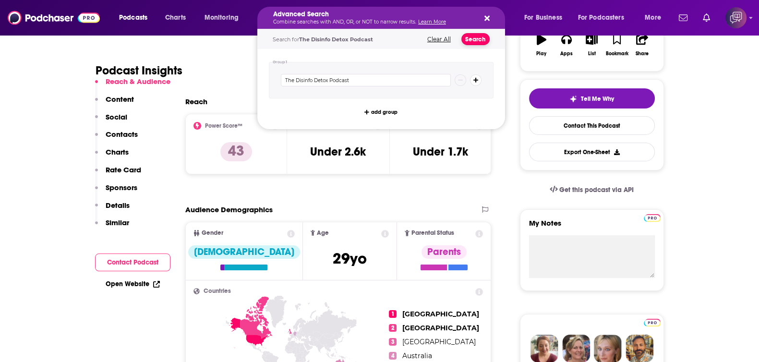
click at [469, 44] on button "Search" at bounding box center [476, 39] width 28 height 12
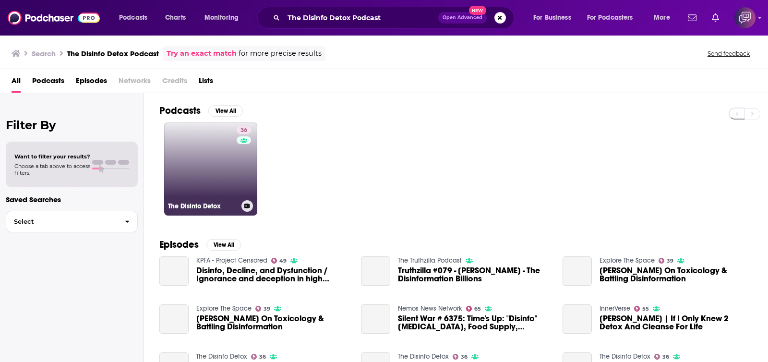
click at [224, 184] on link "36 The Disinfo Detox" at bounding box center [210, 168] width 93 height 93
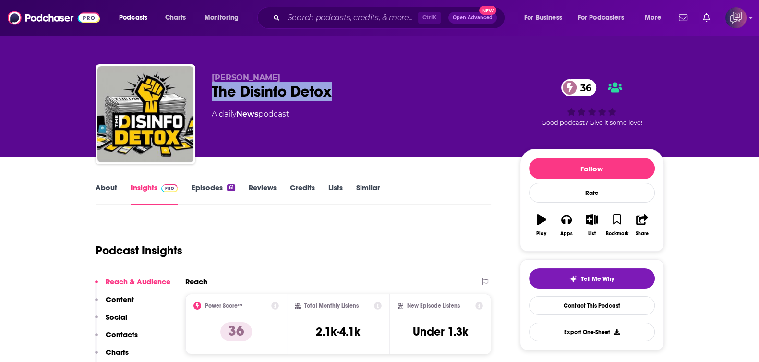
drag, startPoint x: 260, startPoint y: 93, endPoint x: 372, endPoint y: 92, distance: 111.4
click at [372, 92] on div "Nolan Higdon The Disinfo Detox 36 A daily News podcast 36 Good podcast? Give it…" at bounding box center [380, 116] width 569 height 104
click at [222, 182] on div "About Insights Episodes 61 Reviews Credits Lists Similar" at bounding box center [294, 194] width 396 height 24
click at [220, 188] on link "Episodes 61" at bounding box center [213, 194] width 44 height 22
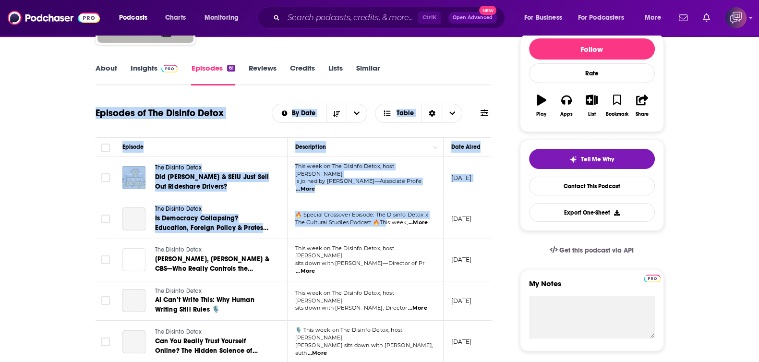
scroll to position [420, 0]
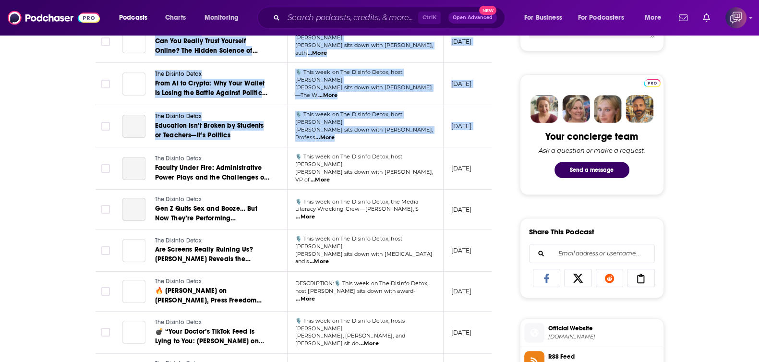
drag, startPoint x: 90, startPoint y: 115, endPoint x: 91, endPoint y: 152, distance: 37.0
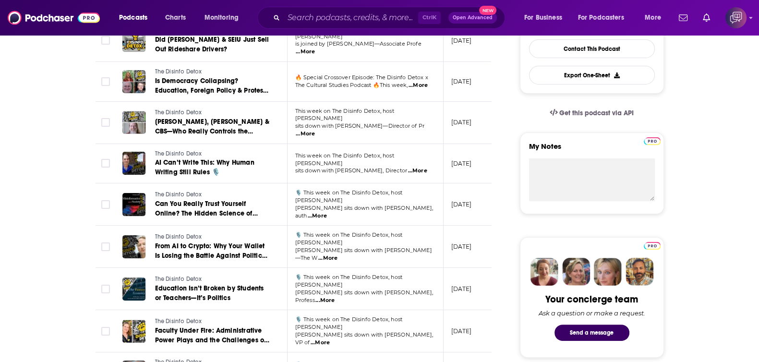
scroll to position [0, 0]
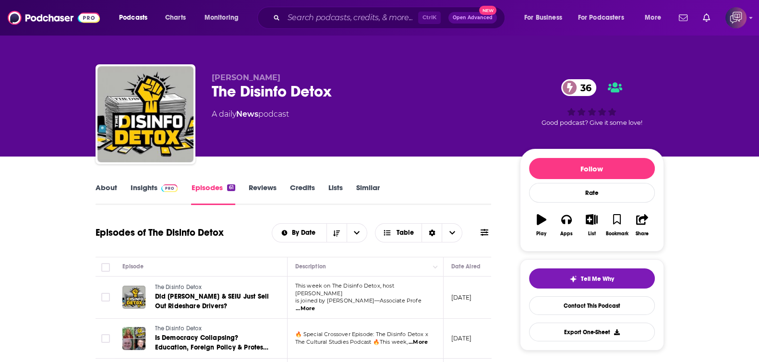
click at [161, 189] on img at bounding box center [169, 188] width 17 height 8
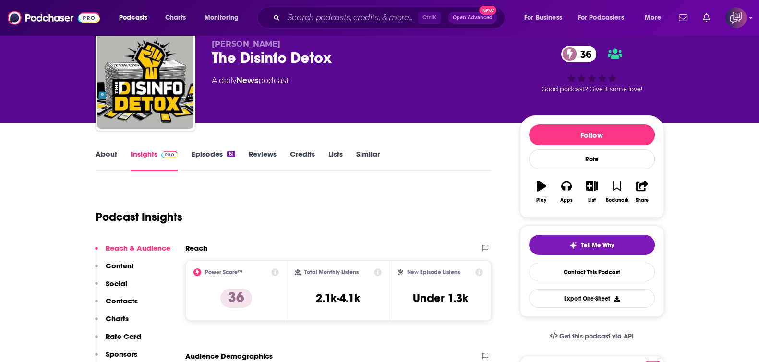
scroll to position [60, 0]
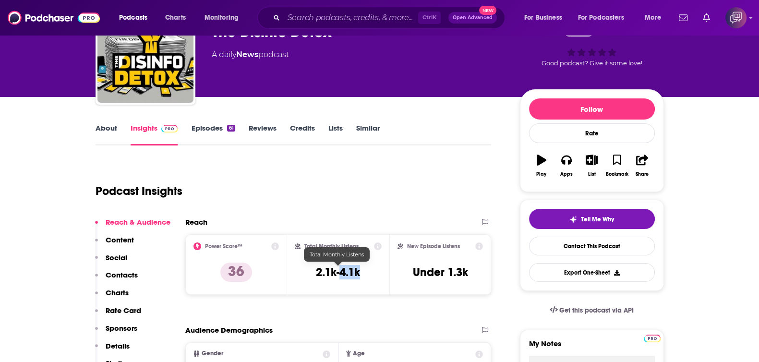
drag, startPoint x: 341, startPoint y: 270, endPoint x: 364, endPoint y: 269, distance: 23.1
click at [364, 272] on div "Total Monthly Listens 2.1k-4.1k" at bounding box center [338, 265] width 87 height 44
copy h3 "4.1k"
click at [449, 272] on h3 "Under 1.3k" at bounding box center [440, 272] width 55 height 14
drag, startPoint x: 450, startPoint y: 272, endPoint x: 474, endPoint y: 273, distance: 25.0
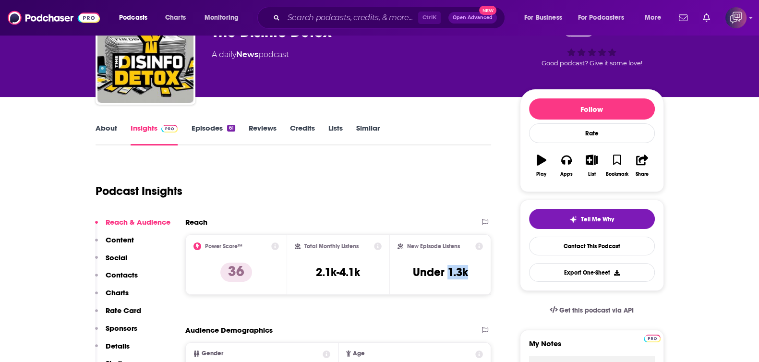
click at [474, 273] on div "New Episode Listens Under 1.3k" at bounding box center [441, 265] width 86 height 44
copy h3 "1.3k"
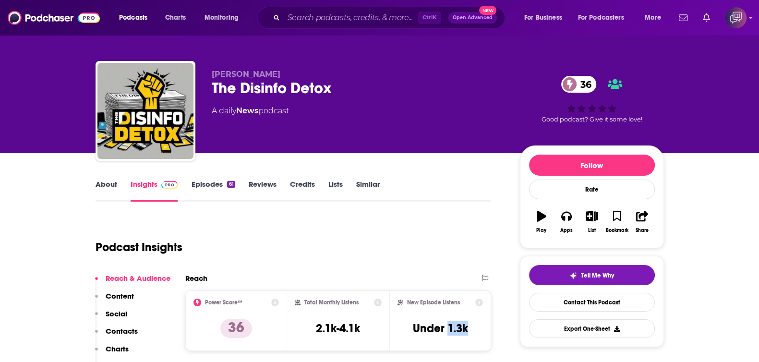
scroll to position [0, 0]
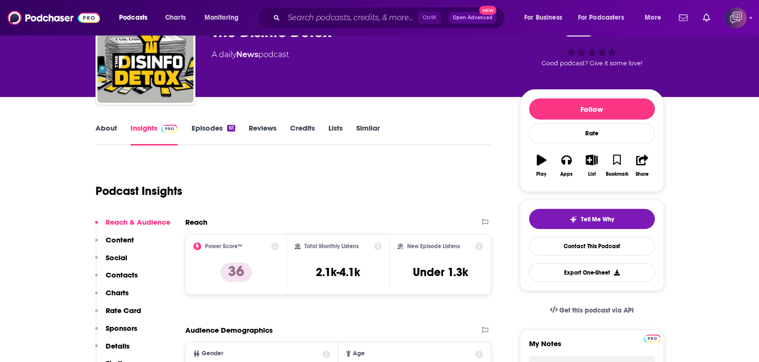
click at [340, 210] on div "Podcast Insights" at bounding box center [294, 189] width 396 height 57
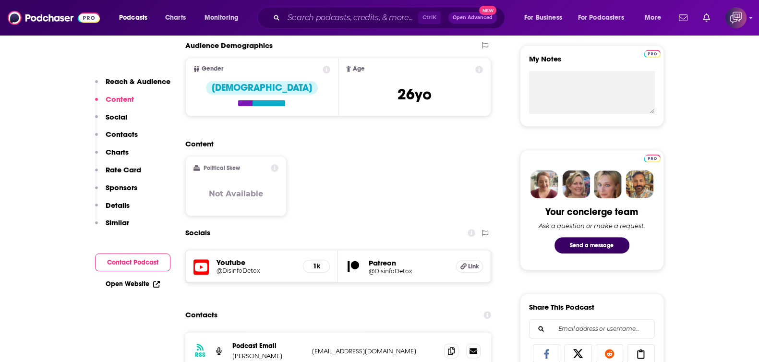
scroll to position [360, 0]
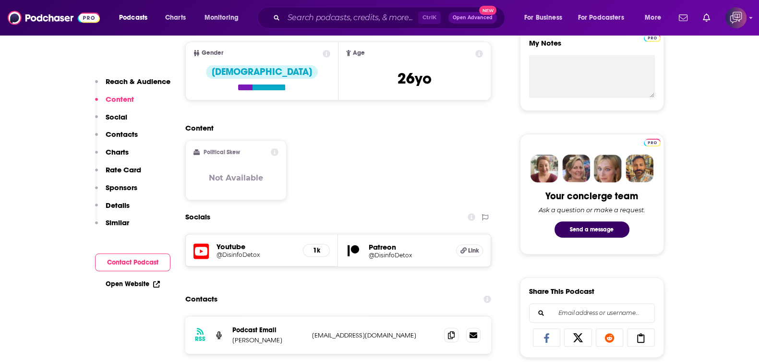
click at [390, 254] on h5 "@DisinfoDetox" at bounding box center [409, 255] width 80 height 7
click at [241, 252] on h5 "@DisinfoDetox" at bounding box center [256, 254] width 79 height 7
